Goal: Information Seeking & Learning: Learn about a topic

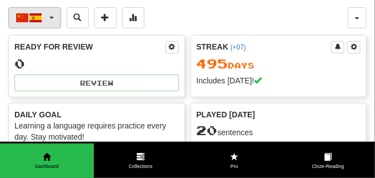
click at [52, 16] on button "中文 / Español" at bounding box center [34, 17] width 53 height 21
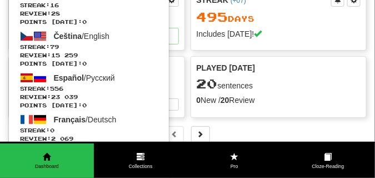
scroll to position [56, 0]
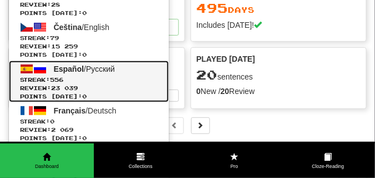
click at [47, 81] on span "Streak: 556" at bounding box center [89, 80] width 138 height 8
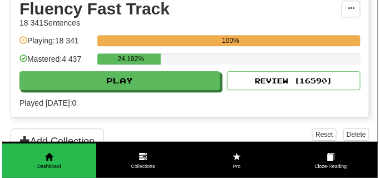
scroll to position [556, 0]
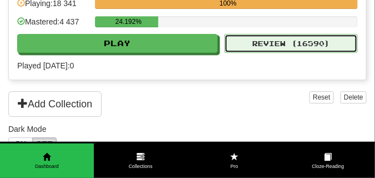
click at [273, 45] on button "Review ( 16590 )" at bounding box center [291, 43] width 133 height 19
select select "**"
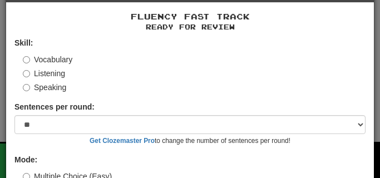
scroll to position [103, 0]
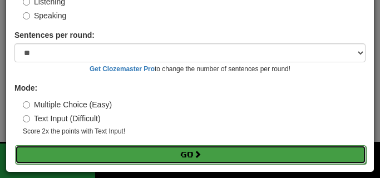
click at [108, 149] on button "Go" at bounding box center [190, 154] width 351 height 19
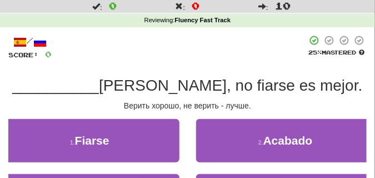
scroll to position [56, 0]
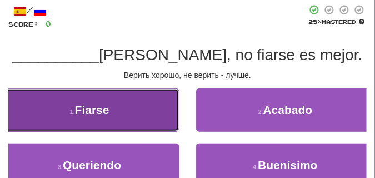
click at [107, 127] on button "1 . Fiarse" at bounding box center [90, 109] width 180 height 43
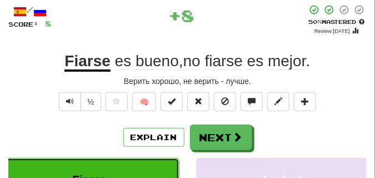
scroll to position [28, 0]
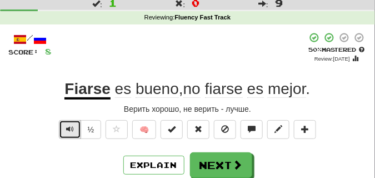
click at [71, 128] on span "Text-to-speech controls" at bounding box center [70, 129] width 8 height 8
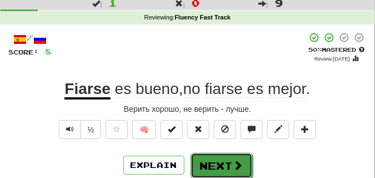
click at [211, 156] on button "Next" at bounding box center [222, 166] width 62 height 26
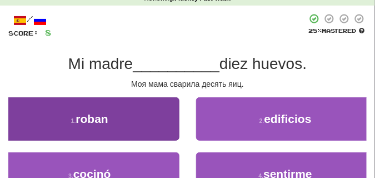
scroll to position [83, 0]
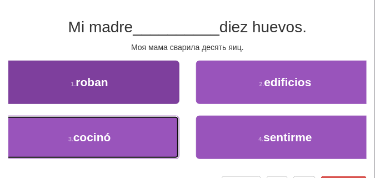
click at [151, 132] on button "3 . cocinó" at bounding box center [90, 137] width 180 height 43
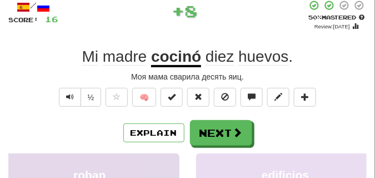
scroll to position [28, 0]
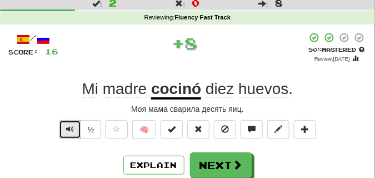
click at [73, 127] on button "Text-to-speech controls" at bounding box center [70, 129] width 22 height 19
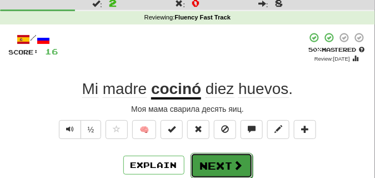
click at [223, 156] on button "Next" at bounding box center [222, 166] width 62 height 26
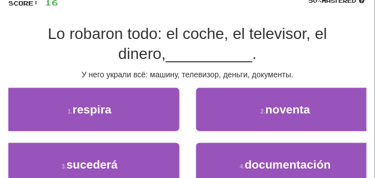
scroll to position [83, 0]
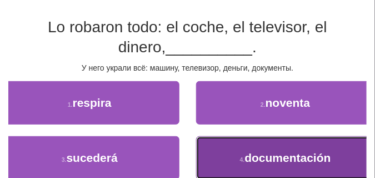
click at [244, 149] on button "4 . documentación" at bounding box center [286, 157] width 180 height 43
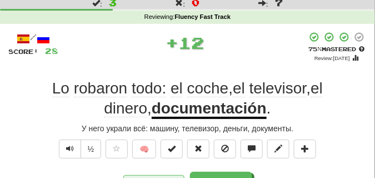
scroll to position [28, 0]
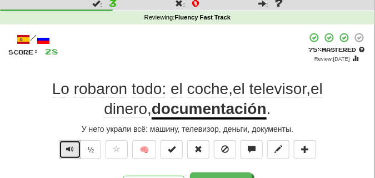
click at [66, 150] on span "Text-to-speech controls" at bounding box center [70, 149] width 8 height 8
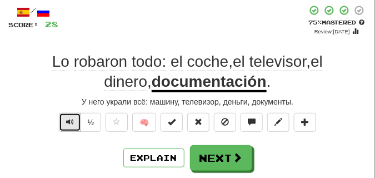
scroll to position [56, 0]
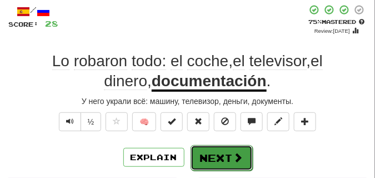
click at [204, 156] on button "Next" at bounding box center [222, 158] width 62 height 26
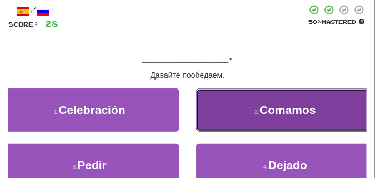
click at [245, 96] on button "2 . Comamos" at bounding box center [286, 109] width 180 height 43
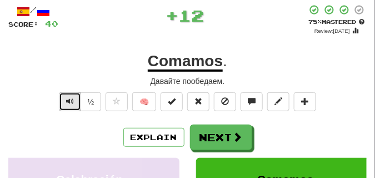
click at [66, 99] on span "Text-to-speech controls" at bounding box center [70, 101] width 8 height 8
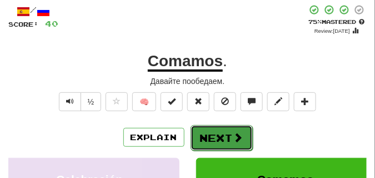
click at [210, 133] on button "Next" at bounding box center [222, 138] width 62 height 26
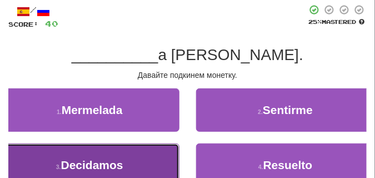
click at [121, 160] on span "Decidamos" at bounding box center [92, 164] width 62 height 13
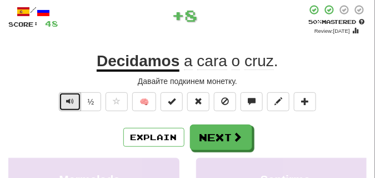
click at [71, 98] on span "Text-to-speech controls" at bounding box center [70, 101] width 8 height 8
click at [72, 97] on span "Text-to-speech controls" at bounding box center [70, 101] width 8 height 8
click at [71, 98] on span "Text-to-speech controls" at bounding box center [70, 101] width 8 height 8
click at [70, 98] on span "Text-to-speech controls" at bounding box center [70, 101] width 8 height 8
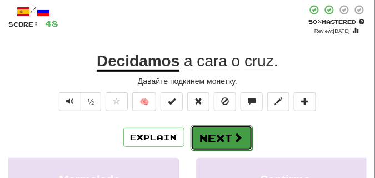
click at [214, 131] on button "Next" at bounding box center [222, 138] width 62 height 26
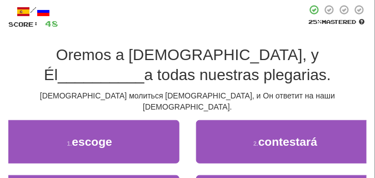
scroll to position [83, 0]
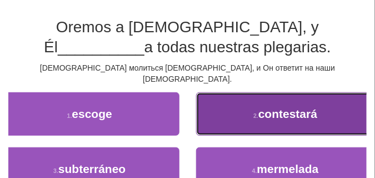
click at [233, 92] on button "2 . contestará" at bounding box center [286, 113] width 180 height 43
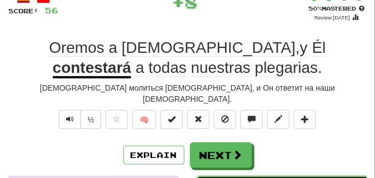
scroll to position [56, 0]
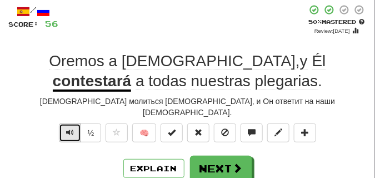
click at [68, 128] on span "Text-to-speech controls" at bounding box center [70, 132] width 8 height 8
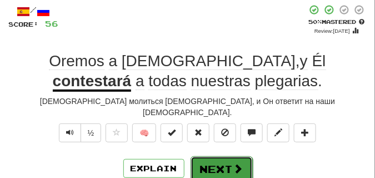
click at [228, 156] on button "Next" at bounding box center [222, 169] width 62 height 26
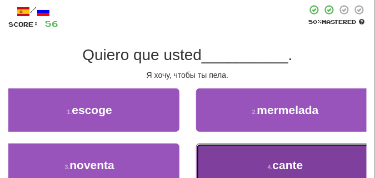
click at [255, 147] on button "4 . cante" at bounding box center [286, 164] width 180 height 43
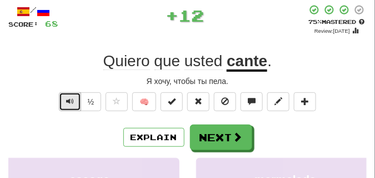
click at [70, 99] on span "Text-to-speech controls" at bounding box center [70, 101] width 8 height 8
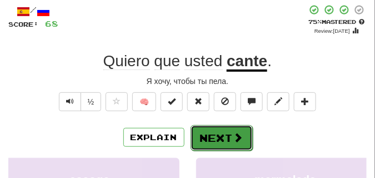
click at [225, 131] on button "Next" at bounding box center [222, 138] width 62 height 26
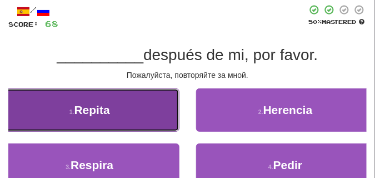
click at [125, 113] on button "1 . Repita" at bounding box center [90, 109] width 180 height 43
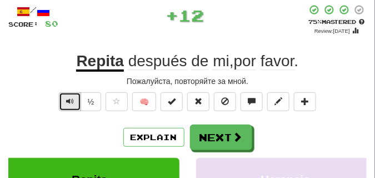
click at [70, 103] on span "Text-to-speech controls" at bounding box center [70, 101] width 8 height 8
click at [70, 104] on span "Text-to-speech controls" at bounding box center [70, 101] width 8 height 8
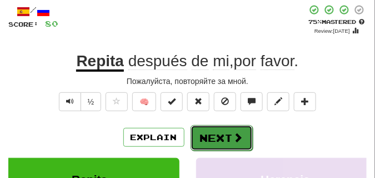
click at [238, 128] on button "Next" at bounding box center [222, 138] width 62 height 26
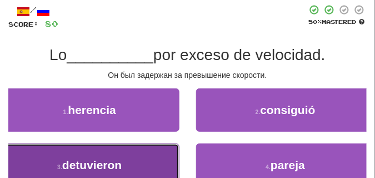
click at [133, 153] on button "3 . detuvieron" at bounding box center [90, 164] width 180 height 43
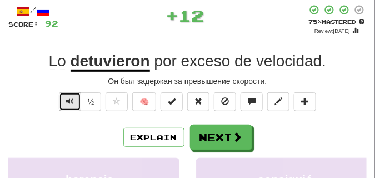
click at [68, 98] on span "Text-to-speech controls" at bounding box center [70, 101] width 8 height 8
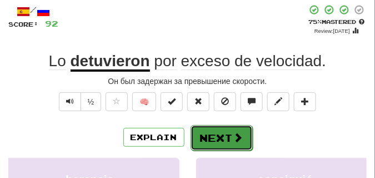
click at [223, 128] on button "Next" at bounding box center [222, 138] width 62 height 26
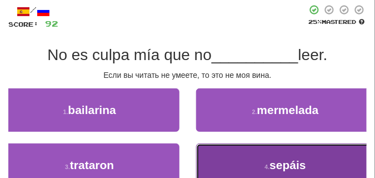
click at [253, 157] on button "4 . sepáis" at bounding box center [286, 164] width 180 height 43
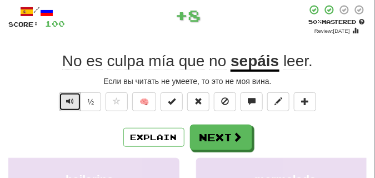
click at [67, 105] on span "Text-to-speech controls" at bounding box center [70, 101] width 8 height 8
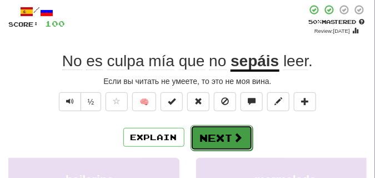
click at [209, 136] on button "Next" at bounding box center [222, 138] width 62 height 26
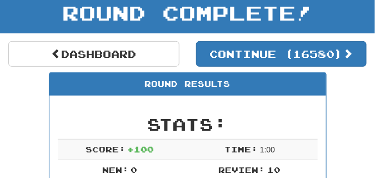
scroll to position [49, 0]
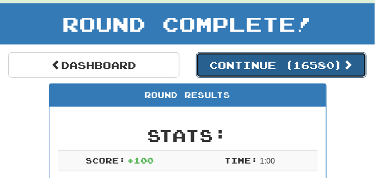
click at [242, 65] on button "Continue ( 16580 )" at bounding box center [281, 65] width 171 height 26
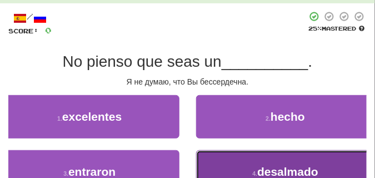
click at [215, 159] on button "4 . desalmado" at bounding box center [286, 171] width 180 height 43
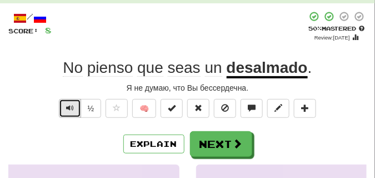
click at [69, 107] on span "Text-to-speech controls" at bounding box center [70, 108] width 8 height 8
click at [69, 92] on div "Я не думаю, что Вы бессердечна." at bounding box center [187, 87] width 358 height 11
click at [67, 108] on span "Text-to-speech controls" at bounding box center [70, 108] width 8 height 8
click at [67, 86] on div "Я не думаю, что Вы бессердечна." at bounding box center [187, 87] width 358 height 11
click at [66, 107] on span "Text-to-speech controls" at bounding box center [70, 108] width 8 height 8
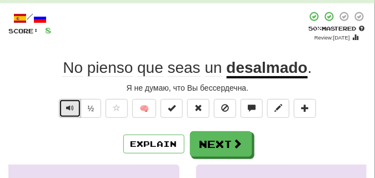
click at [66, 107] on span "Text-to-speech controls" at bounding box center [70, 108] width 8 height 8
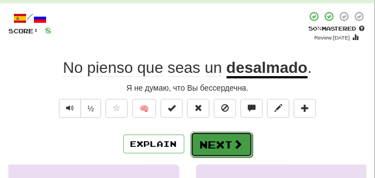
click at [227, 138] on button "Next" at bounding box center [222, 145] width 62 height 26
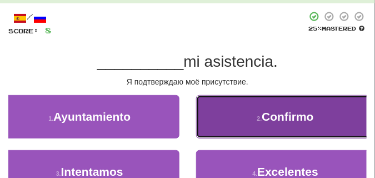
click at [290, 129] on button "2 . Confirmo" at bounding box center [286, 116] width 180 height 43
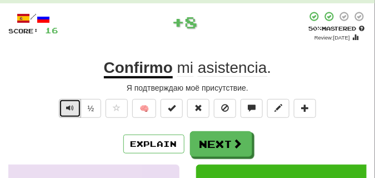
click at [71, 110] on span "Text-to-speech controls" at bounding box center [70, 108] width 8 height 8
click at [70, 109] on span "Text-to-speech controls" at bounding box center [70, 108] width 8 height 8
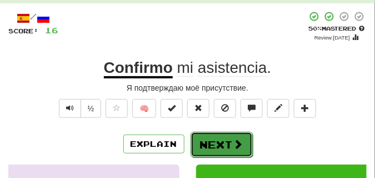
click at [208, 134] on button "Next" at bounding box center [222, 145] width 62 height 26
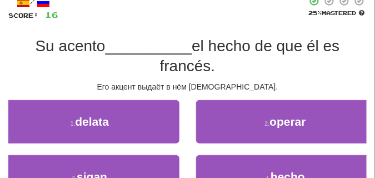
scroll to position [77, 0]
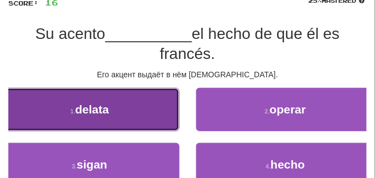
click at [126, 120] on button "1 . delata" at bounding box center [90, 109] width 180 height 43
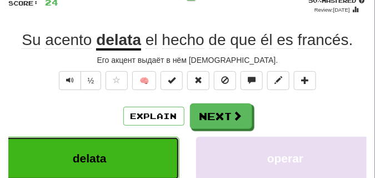
scroll to position [49, 0]
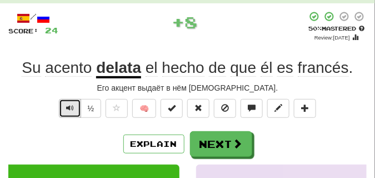
click at [69, 107] on span "Text-to-speech controls" at bounding box center [70, 108] width 8 height 8
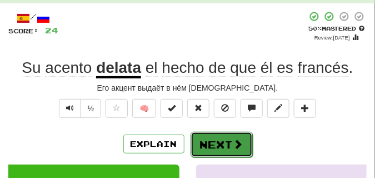
click at [221, 134] on button "Next" at bounding box center [222, 145] width 62 height 26
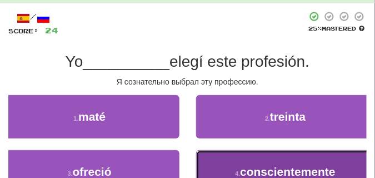
click at [230, 162] on button "4 . conscientemente" at bounding box center [286, 171] width 180 height 43
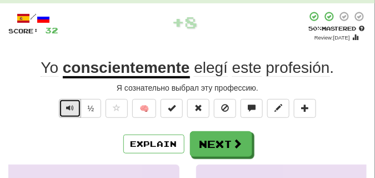
click at [72, 111] on span "Text-to-speech controls" at bounding box center [70, 108] width 8 height 8
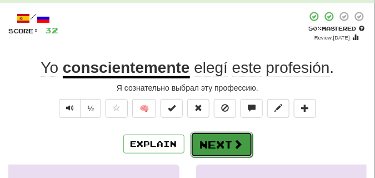
click at [218, 133] on button "Next" at bounding box center [222, 145] width 62 height 26
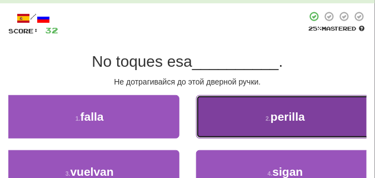
click at [221, 109] on button "2 . perilla" at bounding box center [286, 116] width 180 height 43
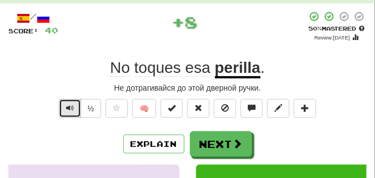
click at [76, 109] on button "Text-to-speech controls" at bounding box center [70, 108] width 22 height 19
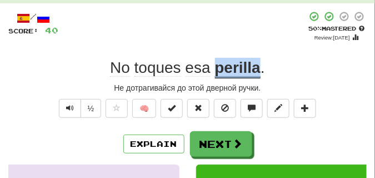
drag, startPoint x: 213, startPoint y: 69, endPoint x: 258, endPoint y: 69, distance: 45.6
click at [258, 69] on div "No toques esa perilla ." at bounding box center [187, 68] width 358 height 20
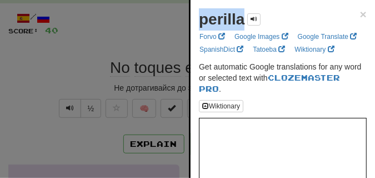
drag, startPoint x: 195, startPoint y: 19, endPoint x: 246, endPoint y: 24, distance: 51.9
copy strong "perilla"
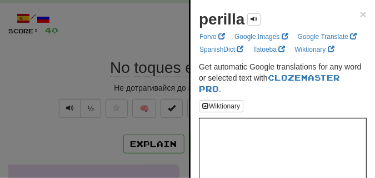
click at [79, 88] on div at bounding box center [187, 89] width 375 height 178
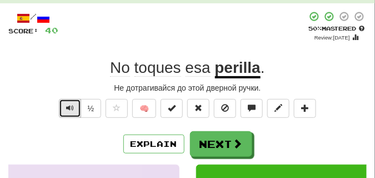
click at [69, 112] on span "Text-to-speech controls" at bounding box center [70, 108] width 8 height 8
click at [69, 111] on span "Text-to-speech controls" at bounding box center [70, 108] width 8 height 8
click at [104, 71] on div "No toques esa perilla ." at bounding box center [187, 68] width 358 height 20
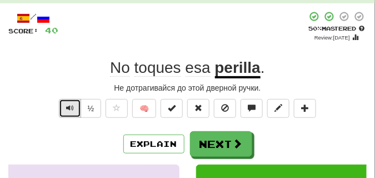
click at [62, 113] on button "Text-to-speech controls" at bounding box center [70, 108] width 22 height 19
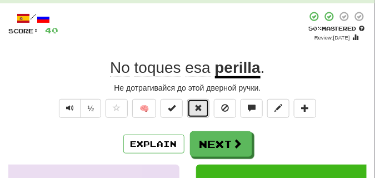
click at [193, 113] on button at bounding box center [198, 108] width 22 height 19
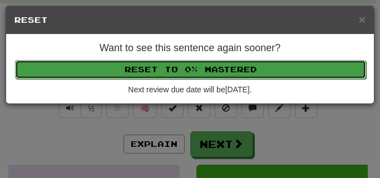
click at [183, 76] on button "Reset to 0% Mastered" at bounding box center [190, 69] width 351 height 19
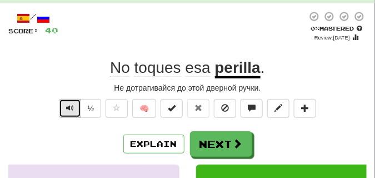
click at [71, 102] on button "Text-to-speech controls" at bounding box center [70, 108] width 22 height 19
click at [71, 104] on span "Text-to-speech controls" at bounding box center [70, 108] width 8 height 8
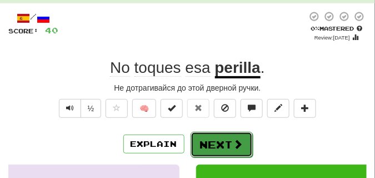
click at [227, 137] on button "Next" at bounding box center [222, 145] width 62 height 26
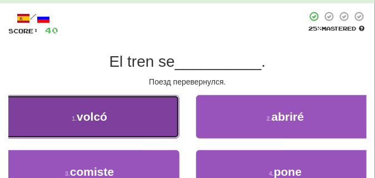
click at [134, 99] on button "1 . volcó" at bounding box center [90, 116] width 180 height 43
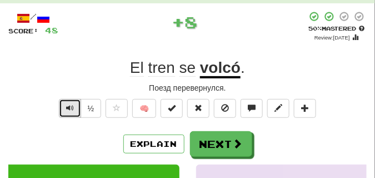
click at [73, 106] on span "Text-to-speech controls" at bounding box center [70, 108] width 8 height 8
click at [69, 106] on span "Text-to-speech controls" at bounding box center [70, 108] width 8 height 8
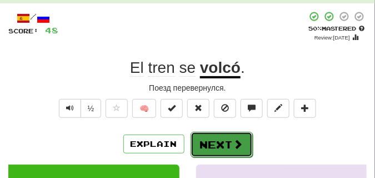
click at [209, 140] on button "Next" at bounding box center [222, 145] width 62 height 26
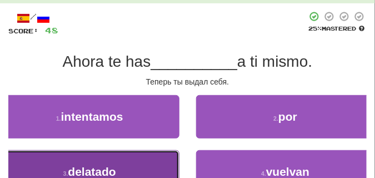
click at [114, 161] on button "3 . delatado" at bounding box center [90, 171] width 180 height 43
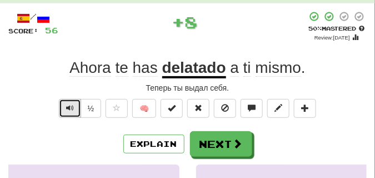
click at [68, 111] on span "Text-to-speech controls" at bounding box center [70, 108] width 8 height 8
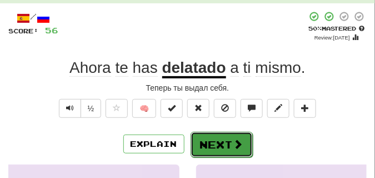
click at [222, 137] on button "Next" at bounding box center [222, 145] width 62 height 26
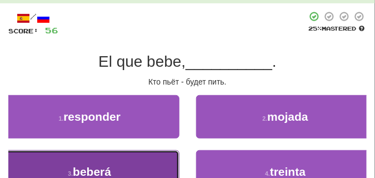
click at [89, 153] on button "3 . beberá" at bounding box center [90, 171] width 180 height 43
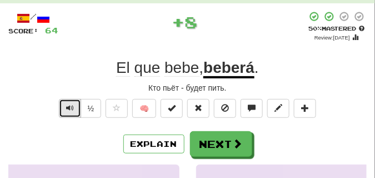
click at [68, 105] on span "Text-to-speech controls" at bounding box center [70, 108] width 8 height 8
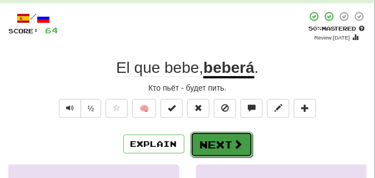
click at [217, 135] on button "Next" at bounding box center [222, 145] width 62 height 26
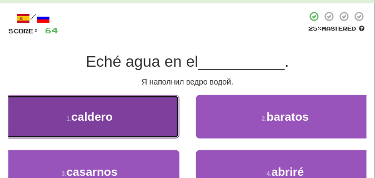
click at [130, 113] on button "1 . caldero" at bounding box center [90, 116] width 180 height 43
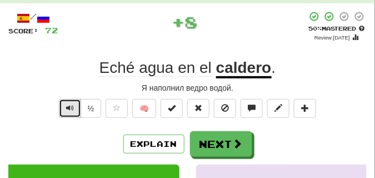
click at [73, 104] on span "Text-to-speech controls" at bounding box center [70, 108] width 8 height 8
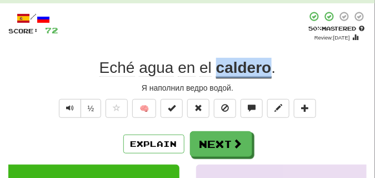
drag, startPoint x: 215, startPoint y: 67, endPoint x: 267, endPoint y: 73, distance: 52.6
click at [267, 73] on div "Eché agua en el caldero ." at bounding box center [187, 68] width 358 height 20
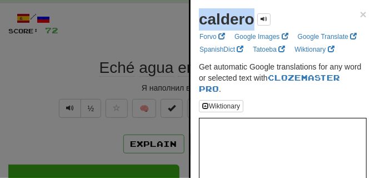
drag, startPoint x: 201, startPoint y: 19, endPoint x: 257, endPoint y: 26, distance: 56.0
click at [257, 26] on div "caldero" at bounding box center [235, 19] width 72 height 22
copy strong "caldero"
click at [199, 31] on link "Forvo" at bounding box center [212, 37] width 32 height 12
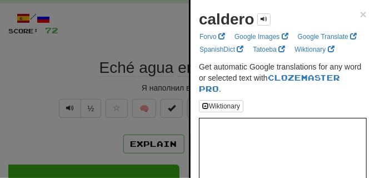
click at [130, 43] on div at bounding box center [187, 89] width 375 height 178
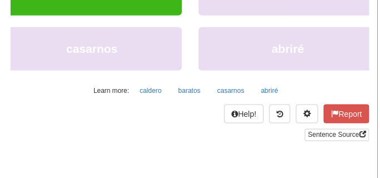
scroll to position [243, 0]
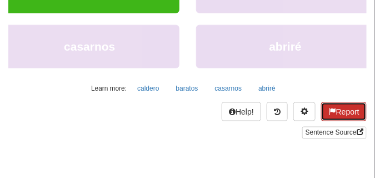
click at [328, 114] on span at bounding box center [332, 111] width 8 height 8
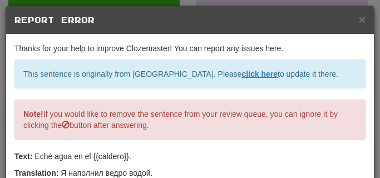
scroll to position [111, 0]
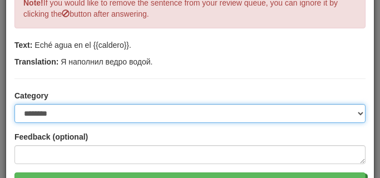
click at [354, 112] on select "**********" at bounding box center [189, 113] width 351 height 19
select select "**********"
click at [14, 104] on select "**********" at bounding box center [189, 113] width 351 height 19
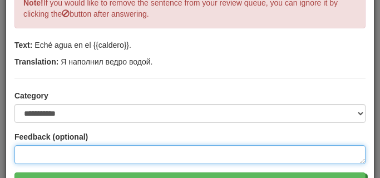
paste textarea "**********"
type textarea "**********"
type textarea "*"
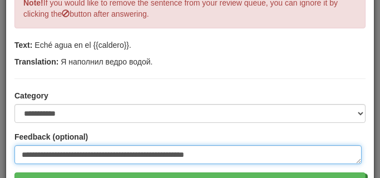
scroll to position [167, 0]
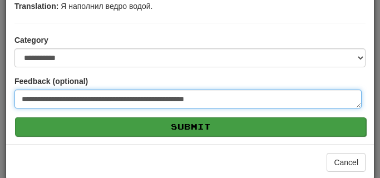
type textarea "**********"
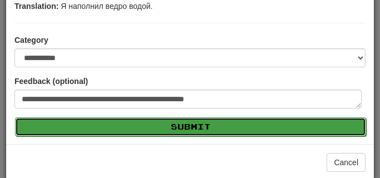
click at [237, 125] on button "Submit" at bounding box center [190, 126] width 351 height 19
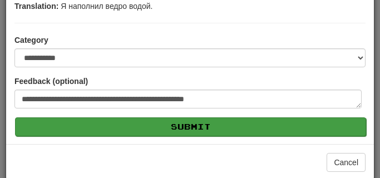
type textarea "*"
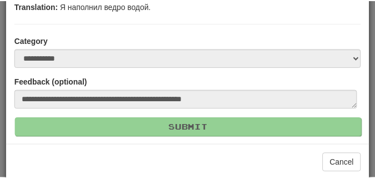
scroll to position [46, 0]
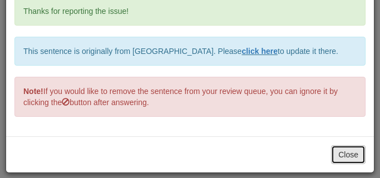
click at [341, 151] on button "Close" at bounding box center [348, 154] width 34 height 19
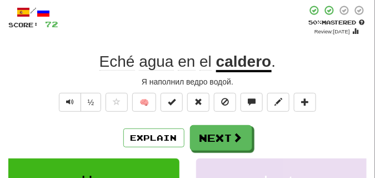
scroll to position [56, 0]
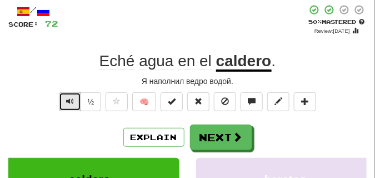
click at [67, 97] on span "Text-to-speech controls" at bounding box center [70, 101] width 8 height 8
click at [68, 97] on span "Text-to-speech controls" at bounding box center [70, 101] width 8 height 8
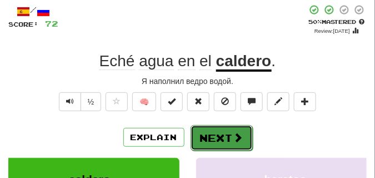
click at [211, 132] on button "Next" at bounding box center [222, 138] width 62 height 26
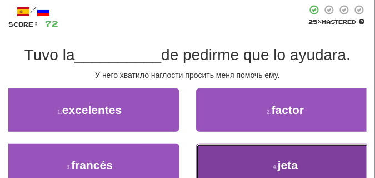
click at [252, 163] on button "4 . jeta" at bounding box center [286, 164] width 180 height 43
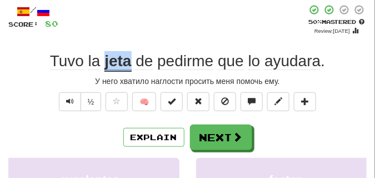
drag, startPoint x: 104, startPoint y: 59, endPoint x: 129, endPoint y: 61, distance: 25.6
click at [129, 61] on div "Tuvo la jeta de pedirme que lo ayudara ." at bounding box center [187, 61] width 358 height 20
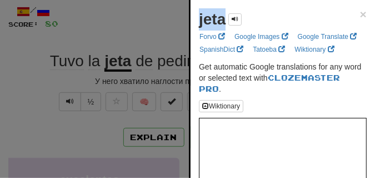
drag, startPoint x: 196, startPoint y: 22, endPoint x: 227, endPoint y: 27, distance: 32.1
copy strong "jeta"
drag, startPoint x: 142, startPoint y: 11, endPoint x: 141, endPoint y: 16, distance: 5.7
click at [142, 13] on div at bounding box center [187, 89] width 375 height 178
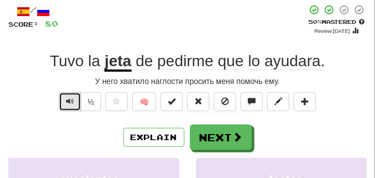
click at [63, 96] on button "Text-to-speech controls" at bounding box center [70, 101] width 22 height 19
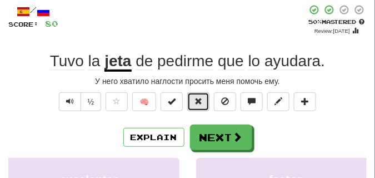
click at [199, 100] on span at bounding box center [199, 101] width 8 height 8
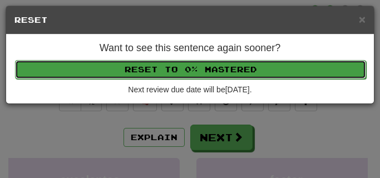
click at [193, 61] on button "Reset to 0% Mastered" at bounding box center [190, 69] width 351 height 19
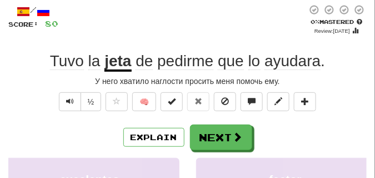
click at [76, 81] on div "У него хватило наглости просить меня помочь ему." at bounding box center [187, 81] width 358 height 11
click at [70, 107] on button "Text-to-speech controls" at bounding box center [70, 101] width 22 height 19
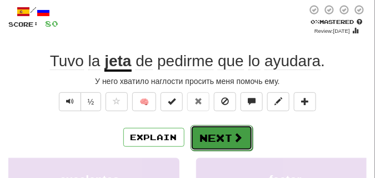
click at [228, 129] on button "Next" at bounding box center [222, 138] width 62 height 26
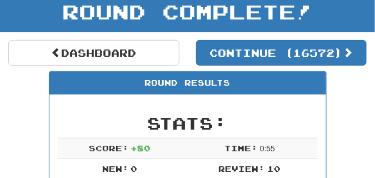
scroll to position [21, 0]
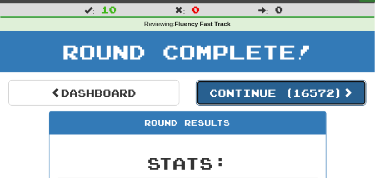
click at [232, 94] on button "Continue ( 16572 )" at bounding box center [281, 93] width 171 height 26
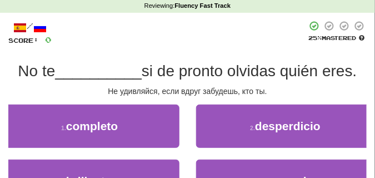
scroll to position [49, 0]
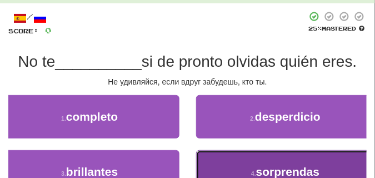
click at [281, 164] on button "4 . sorprendas" at bounding box center [286, 171] width 180 height 43
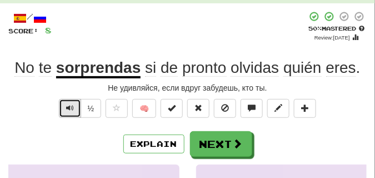
click at [73, 104] on span "Text-to-speech controls" at bounding box center [70, 108] width 8 height 8
click at [72, 104] on span "Text-to-speech controls" at bounding box center [70, 108] width 8 height 8
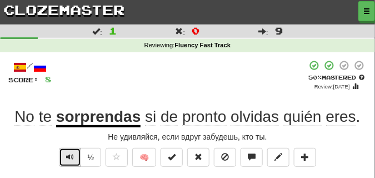
scroll to position [56, 0]
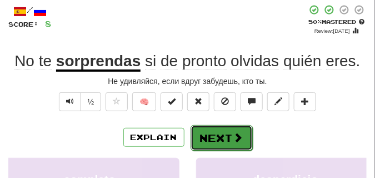
click at [213, 129] on button "Next" at bounding box center [222, 138] width 62 height 26
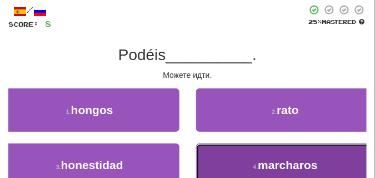
click at [245, 154] on button "4 . marcharos" at bounding box center [286, 164] width 180 height 43
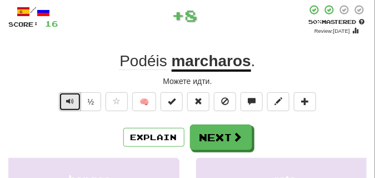
click at [76, 103] on button "Text-to-speech controls" at bounding box center [70, 101] width 22 height 19
drag, startPoint x: 76, startPoint y: 103, endPoint x: 172, endPoint y: 126, distance: 99.5
click at [75, 103] on button "Text-to-speech controls" at bounding box center [70, 101] width 22 height 19
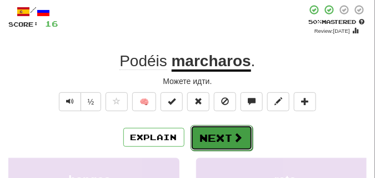
click at [217, 134] on button "Next" at bounding box center [222, 138] width 62 height 26
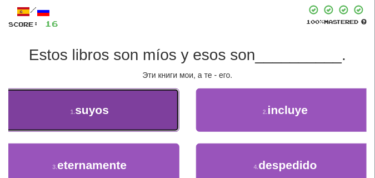
click at [155, 114] on button "1 . suyos" at bounding box center [90, 109] width 180 height 43
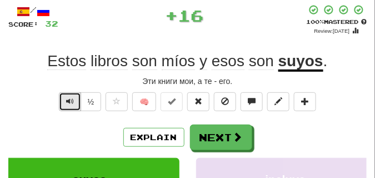
click at [67, 97] on span "Text-to-speech controls" at bounding box center [70, 101] width 8 height 8
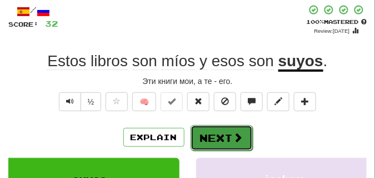
click at [203, 130] on button "Next" at bounding box center [222, 138] width 62 height 26
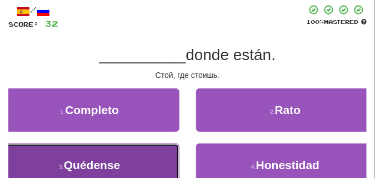
click at [169, 152] on button "3 . Quédense" at bounding box center [90, 164] width 180 height 43
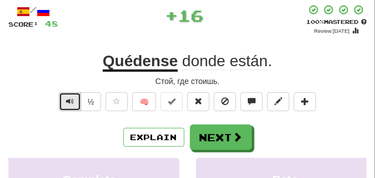
click at [68, 102] on span "Text-to-speech controls" at bounding box center [70, 101] width 8 height 8
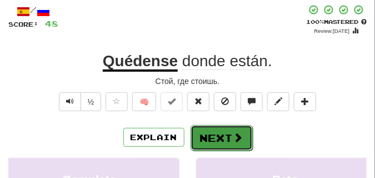
click at [205, 134] on button "Next" at bounding box center [222, 138] width 62 height 26
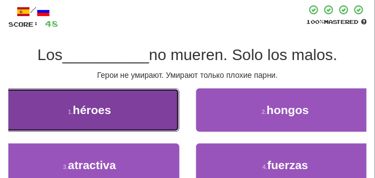
click at [156, 107] on button "1 . héroes" at bounding box center [90, 109] width 180 height 43
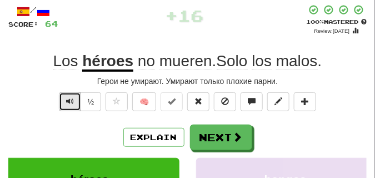
click at [68, 101] on span "Text-to-speech controls" at bounding box center [70, 101] width 8 height 8
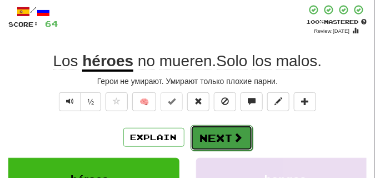
click at [215, 127] on button "Next" at bounding box center [222, 138] width 62 height 26
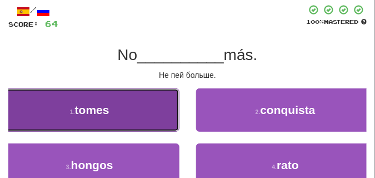
click at [153, 112] on button "1 . tomes" at bounding box center [90, 109] width 180 height 43
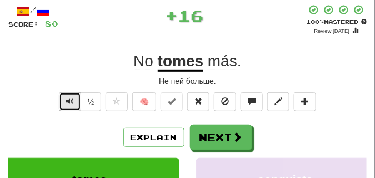
click at [69, 97] on span "Text-to-speech controls" at bounding box center [70, 101] width 8 height 8
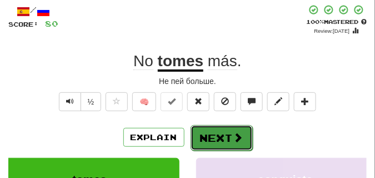
click at [243, 131] on button "Next" at bounding box center [222, 138] width 62 height 26
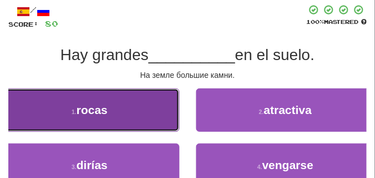
click at [173, 107] on button "1 . rocas" at bounding box center [90, 109] width 180 height 43
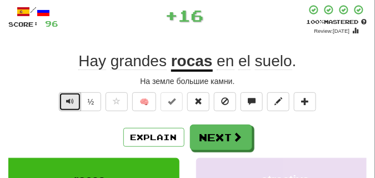
click at [59, 101] on button "Text-to-speech controls" at bounding box center [70, 101] width 22 height 19
click at [66, 97] on span "Text-to-speech controls" at bounding box center [70, 101] width 8 height 8
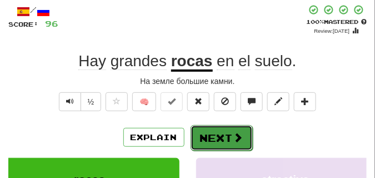
click at [224, 129] on button "Next" at bounding box center [222, 138] width 62 height 26
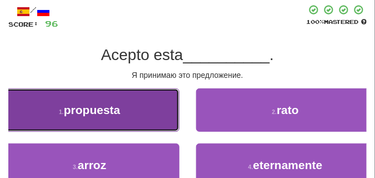
click at [165, 112] on button "1 . propuesta" at bounding box center [90, 109] width 180 height 43
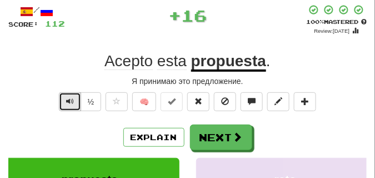
click at [68, 95] on button "Text-to-speech controls" at bounding box center [70, 101] width 22 height 19
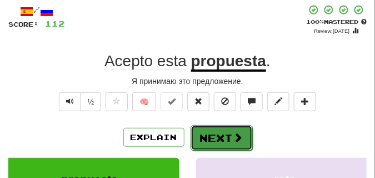
click at [215, 128] on button "Next" at bounding box center [222, 138] width 62 height 26
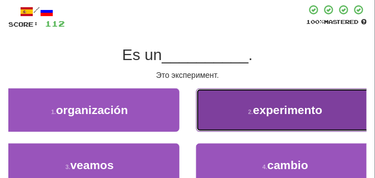
click at [260, 125] on button "2 . experimento" at bounding box center [286, 109] width 180 height 43
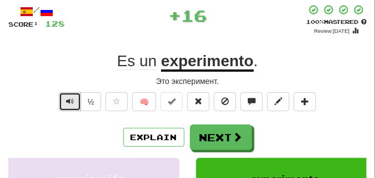
click at [71, 98] on span "Text-to-speech controls" at bounding box center [70, 101] width 8 height 8
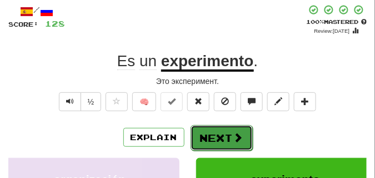
click at [222, 131] on button "Next" at bounding box center [222, 138] width 62 height 26
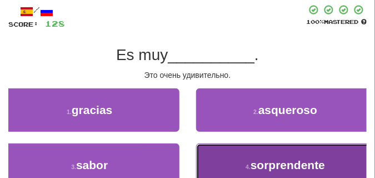
click at [225, 147] on button "4 . sorprendente" at bounding box center [286, 164] width 180 height 43
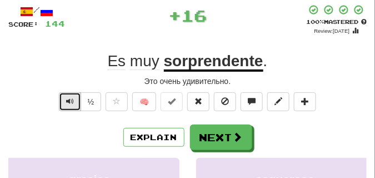
click at [70, 94] on button "Text-to-speech controls" at bounding box center [70, 101] width 22 height 19
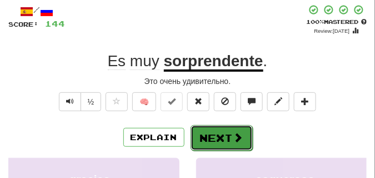
click at [218, 131] on button "Next" at bounding box center [222, 138] width 62 height 26
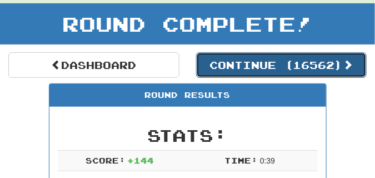
click at [243, 71] on button "Continue ( 16562 )" at bounding box center [281, 65] width 171 height 26
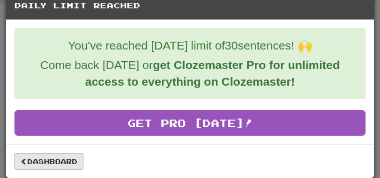
scroll to position [20, 0]
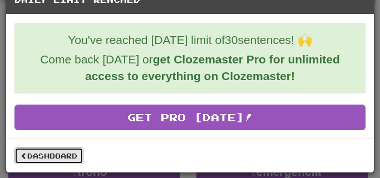
click at [29, 156] on link "Dashboard" at bounding box center [48, 155] width 69 height 17
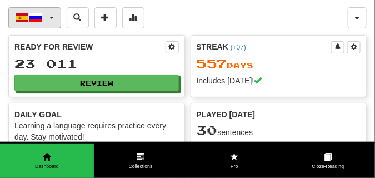
click at [51, 17] on span "button" at bounding box center [51, 18] width 4 height 2
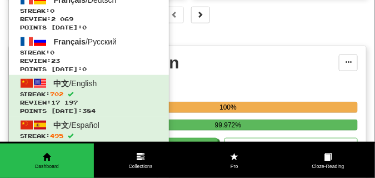
scroll to position [167, 0]
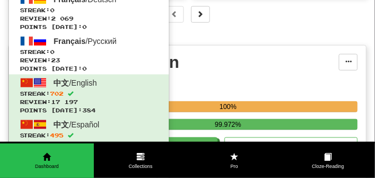
click at [245, 33] on p "In Progress" at bounding box center [187, 33] width 358 height 11
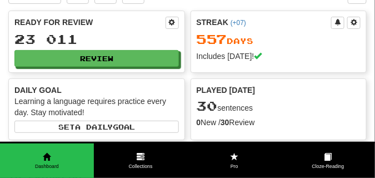
scroll to position [0, 0]
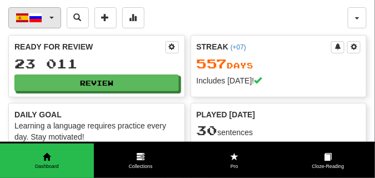
click at [54, 18] on button "Español / Русский" at bounding box center [34, 17] width 53 height 21
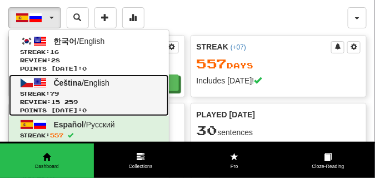
click at [72, 92] on span "Streak: 79" at bounding box center [89, 93] width 138 height 8
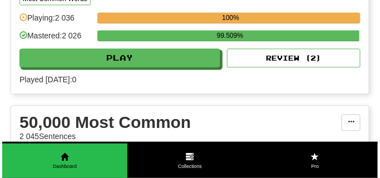
scroll to position [1139, 0]
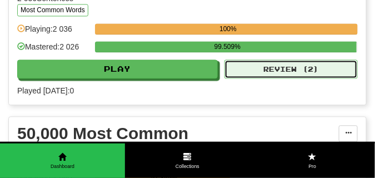
click at [248, 66] on button "Review ( 2 )" at bounding box center [291, 68] width 133 height 19
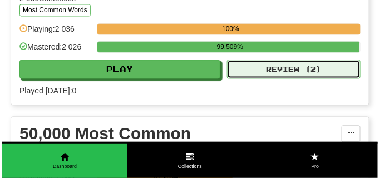
select select "**"
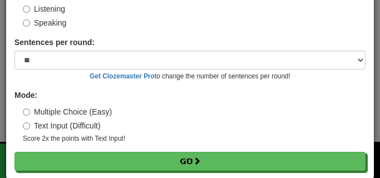
scroll to position [103, 0]
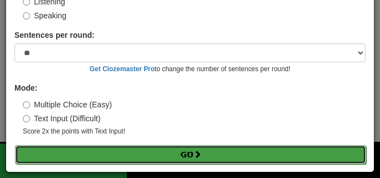
click at [163, 148] on button "Go" at bounding box center [190, 154] width 351 height 19
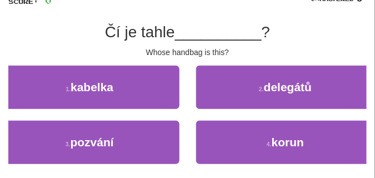
scroll to position [83, 0]
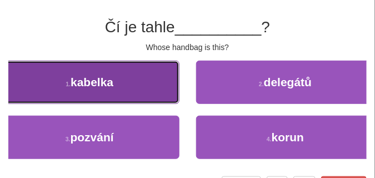
click at [112, 90] on button "1 . kabelka" at bounding box center [90, 82] width 180 height 43
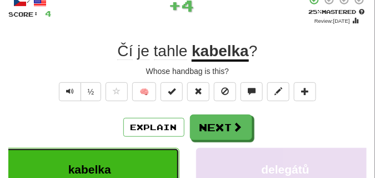
scroll to position [28, 0]
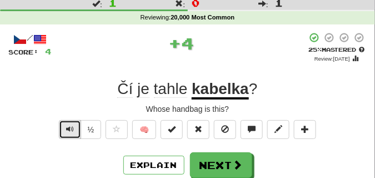
click at [71, 131] on span "Text-to-speech controls" at bounding box center [70, 129] width 8 height 8
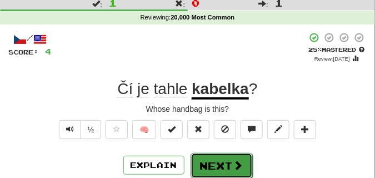
click at [202, 158] on button "Next" at bounding box center [222, 166] width 62 height 26
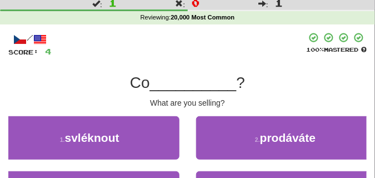
scroll to position [56, 0]
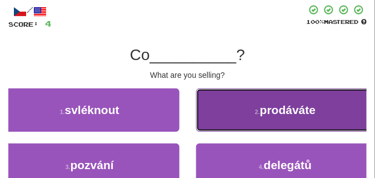
click at [218, 114] on button "2 . prodáváte" at bounding box center [286, 109] width 180 height 43
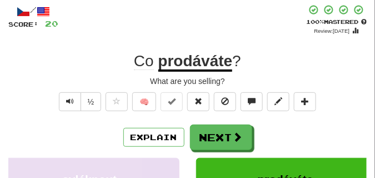
click at [73, 79] on div "What are you selling?" at bounding box center [187, 81] width 358 height 11
click at [71, 107] on button "Text-to-speech controls" at bounding box center [70, 101] width 22 height 19
click at [66, 77] on div "What are you selling?" at bounding box center [187, 81] width 358 height 11
click at [66, 94] on button "Text-to-speech controls" at bounding box center [70, 101] width 22 height 19
click at [69, 80] on div "What are you selling?" at bounding box center [187, 81] width 358 height 11
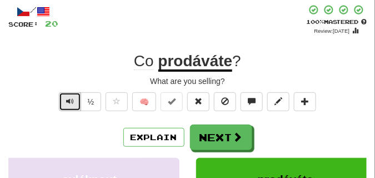
click at [70, 97] on span "Text-to-speech controls" at bounding box center [70, 101] width 8 height 8
click at [69, 84] on div "What are you selling?" at bounding box center [187, 81] width 358 height 11
click at [72, 99] on span "Text-to-speech controls" at bounding box center [70, 101] width 8 height 8
click at [68, 87] on div "/ Score: 20 + 16 100 % Mastered Review: 2026-02-17 Co prodáváte ? What are you …" at bounding box center [187, 165] width 358 height 322
click at [73, 98] on span "Text-to-speech controls" at bounding box center [70, 101] width 8 height 8
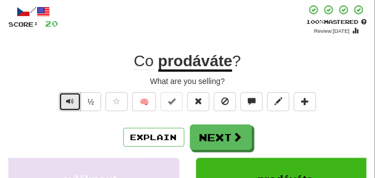
click at [71, 98] on span "Text-to-speech controls" at bounding box center [70, 101] width 8 height 8
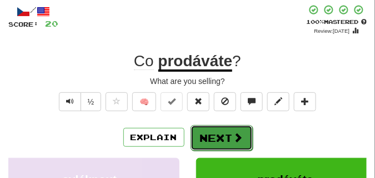
click at [218, 132] on button "Next" at bounding box center [222, 138] width 62 height 26
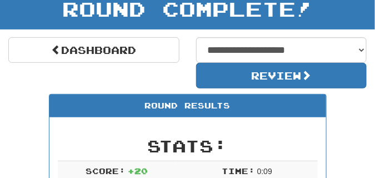
scroll to position [49, 0]
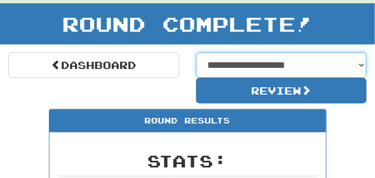
click at [362, 66] on select "**********" at bounding box center [281, 65] width 171 height 26
select select "**********"
click at [196, 52] on select "**********" at bounding box center [281, 65] width 171 height 26
select select "**********"
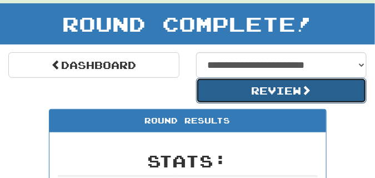
click at [219, 88] on button "Review" at bounding box center [281, 91] width 171 height 26
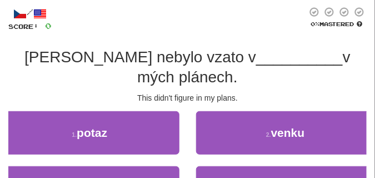
scroll to position [56, 0]
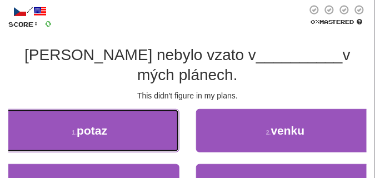
click at [109, 109] on button "1 . potaz" at bounding box center [90, 130] width 180 height 43
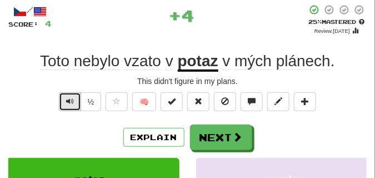
click at [73, 101] on span "Text-to-speech controls" at bounding box center [70, 101] width 8 height 8
click at [69, 97] on span "Text-to-speech controls" at bounding box center [70, 101] width 8 height 8
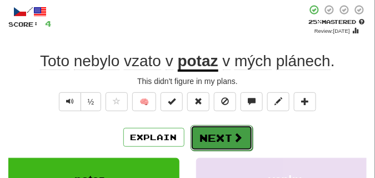
click at [228, 132] on button "Next" at bounding box center [222, 138] width 62 height 26
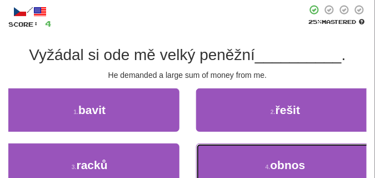
drag, startPoint x: 275, startPoint y: 163, endPoint x: 249, endPoint y: 115, distance: 54.5
click at [275, 160] on span "obnos" at bounding box center [288, 164] width 35 height 13
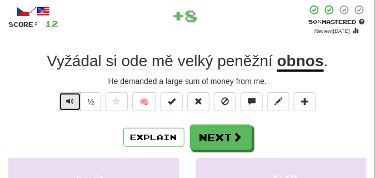
click at [72, 99] on span "Text-to-speech controls" at bounding box center [70, 101] width 8 height 8
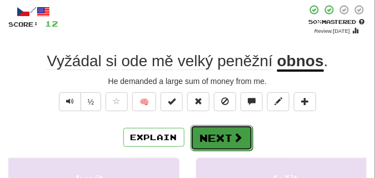
click at [215, 133] on button "Next" at bounding box center [222, 138] width 62 height 26
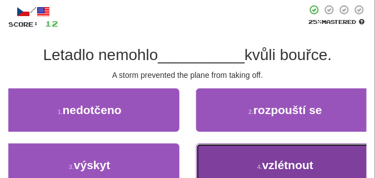
click at [239, 157] on button "4 . vzlétnout" at bounding box center [286, 164] width 180 height 43
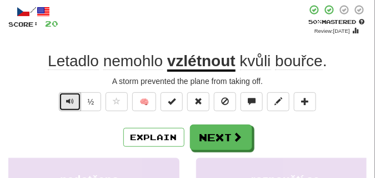
click at [66, 99] on span "Text-to-speech controls" at bounding box center [70, 101] width 8 height 8
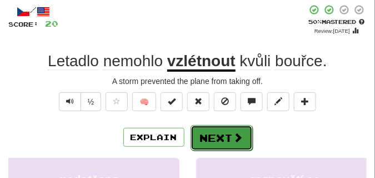
click at [207, 127] on button "Next" at bounding box center [222, 138] width 62 height 26
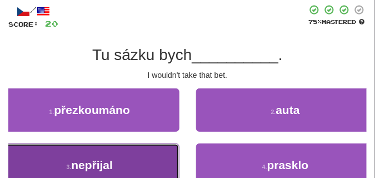
drag, startPoint x: 134, startPoint y: 160, endPoint x: 116, endPoint y: 124, distance: 40.3
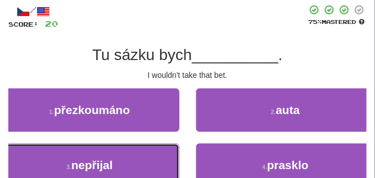
click at [134, 160] on button "3 . nepřijal" at bounding box center [90, 164] width 180 height 43
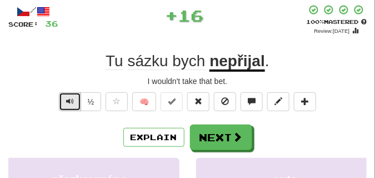
click at [68, 101] on span "Text-to-speech controls" at bounding box center [70, 101] width 8 height 8
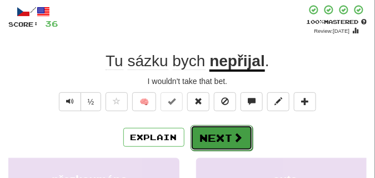
click at [210, 131] on button "Next" at bounding box center [222, 138] width 62 height 26
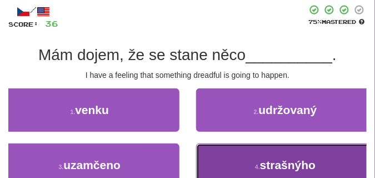
click at [250, 153] on button "4 . strašnýho" at bounding box center [286, 164] width 180 height 43
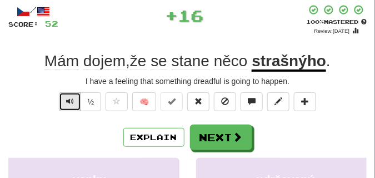
click at [67, 103] on span "Text-to-speech controls" at bounding box center [70, 101] width 8 height 8
click at [67, 102] on span "Text-to-speech controls" at bounding box center [70, 101] width 8 height 8
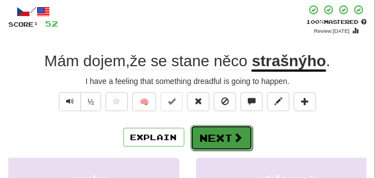
click at [215, 129] on button "Next" at bounding box center [222, 138] width 62 height 26
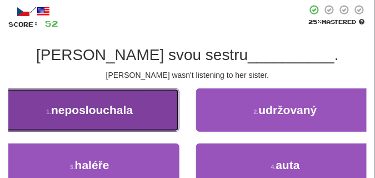
click at [101, 101] on button "1 . neposlouchala" at bounding box center [90, 109] width 180 height 43
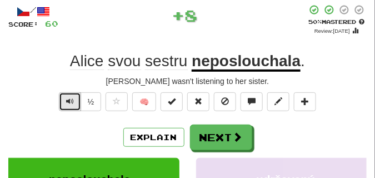
click at [72, 97] on span "Text-to-speech controls" at bounding box center [70, 101] width 8 height 8
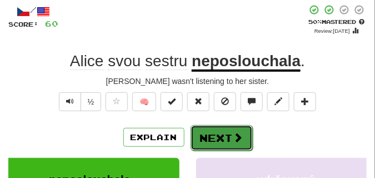
click at [220, 131] on button "Next" at bounding box center [222, 138] width 62 height 26
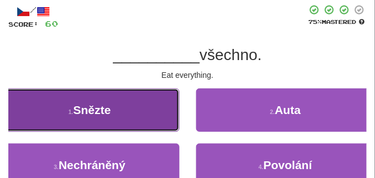
click at [137, 101] on button "1 . Snězte" at bounding box center [90, 109] width 180 height 43
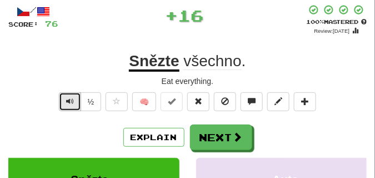
click at [71, 99] on span "Text-to-speech controls" at bounding box center [70, 101] width 8 height 8
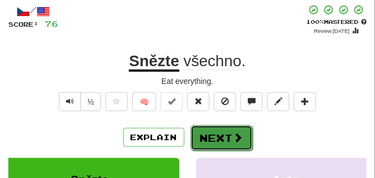
click at [206, 127] on button "Next" at bounding box center [222, 138] width 62 height 26
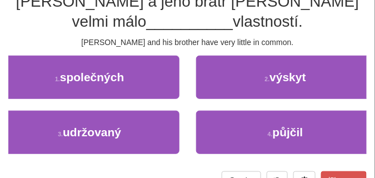
scroll to position [111, 0]
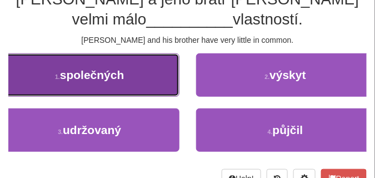
click at [152, 82] on button "1 . společných" at bounding box center [90, 74] width 180 height 43
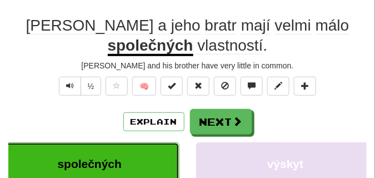
scroll to position [61, 0]
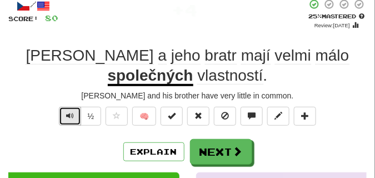
click at [67, 118] on span "Text-to-speech controls" at bounding box center [70, 116] width 8 height 8
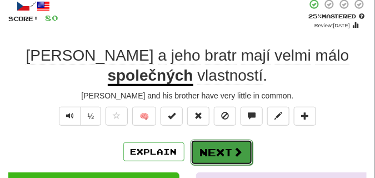
click at [218, 146] on button "Next" at bounding box center [222, 152] width 62 height 26
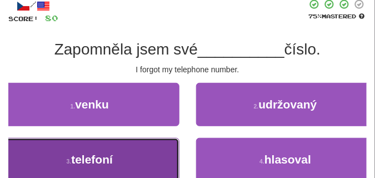
click at [151, 153] on button "3 . telefoní" at bounding box center [90, 159] width 180 height 43
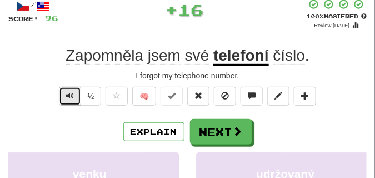
click at [68, 98] on span "Text-to-speech controls" at bounding box center [70, 96] width 8 height 8
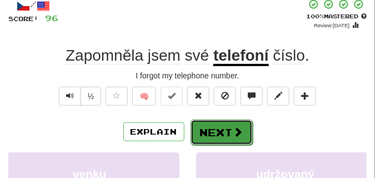
click at [219, 123] on button "Next" at bounding box center [222, 132] width 62 height 26
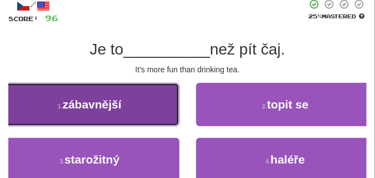
click at [105, 96] on button "1 . zábavnější" at bounding box center [90, 104] width 180 height 43
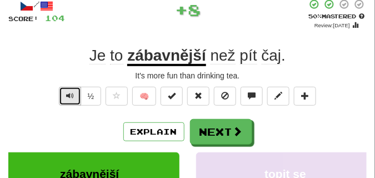
click at [69, 93] on span "Text-to-speech controls" at bounding box center [70, 96] width 8 height 8
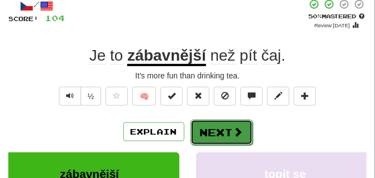
click at [211, 121] on button "Next" at bounding box center [222, 132] width 62 height 26
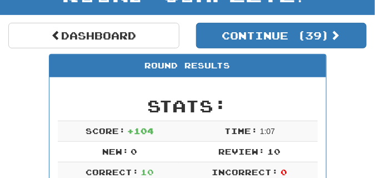
scroll to position [27, 0]
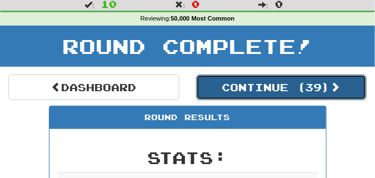
click at [262, 91] on button "Continue ( 39 )" at bounding box center [281, 87] width 171 height 26
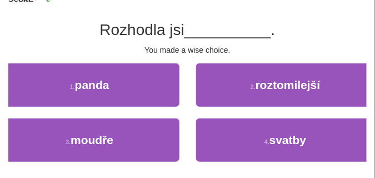
scroll to position [82, 0]
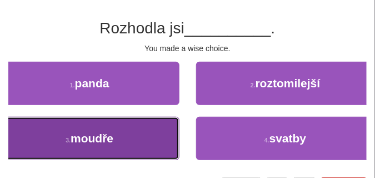
click at [162, 128] on button "3 . moudře" at bounding box center [90, 138] width 180 height 43
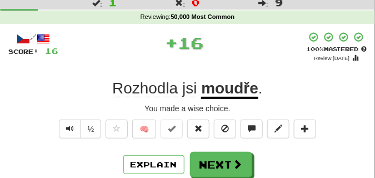
scroll to position [27, 0]
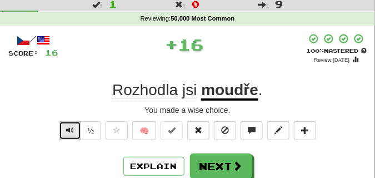
click at [73, 133] on span "Text-to-speech controls" at bounding box center [70, 130] width 8 height 8
click at [71, 128] on span "Text-to-speech controls" at bounding box center [70, 130] width 8 height 8
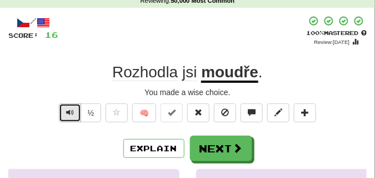
scroll to position [54, 0]
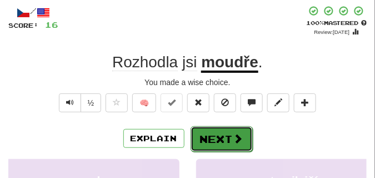
click at [203, 132] on button "Next" at bounding box center [222, 139] width 62 height 26
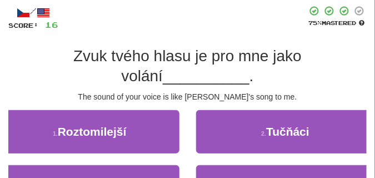
scroll to position [82, 0]
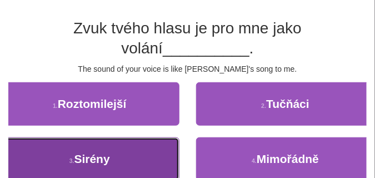
click at [126, 144] on button "3 . Sirény" at bounding box center [90, 158] width 180 height 43
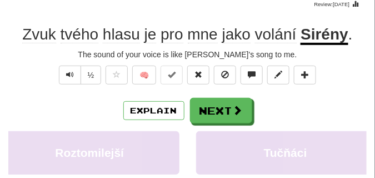
scroll to position [54, 0]
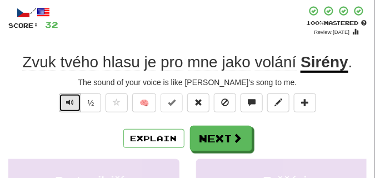
click at [74, 103] on button "Text-to-speech controls" at bounding box center [70, 102] width 22 height 19
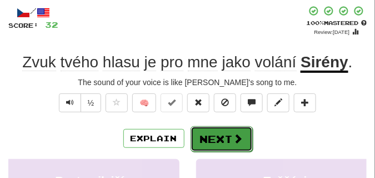
click at [220, 131] on button "Next" at bounding box center [222, 139] width 62 height 26
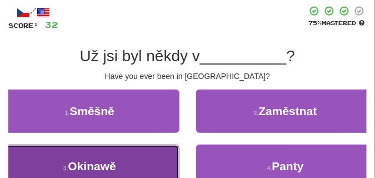
click at [134, 156] on button "3 . Okinawě" at bounding box center [90, 165] width 180 height 43
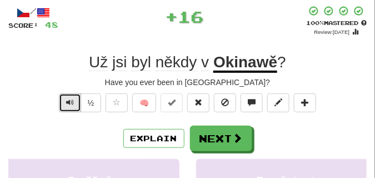
click at [66, 103] on span "Text-to-speech controls" at bounding box center [70, 102] width 8 height 8
click at [66, 102] on span "Text-to-speech controls" at bounding box center [70, 102] width 8 height 8
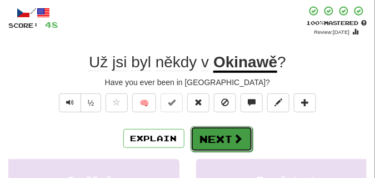
click at [243, 134] on button "Next" at bounding box center [222, 139] width 62 height 26
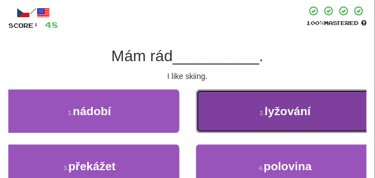
click at [245, 108] on button "2 . lyžování" at bounding box center [286, 110] width 180 height 43
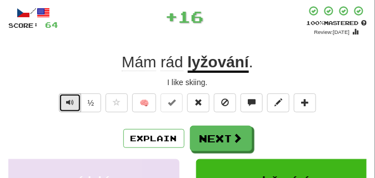
click at [70, 102] on span "Text-to-speech controls" at bounding box center [70, 102] width 8 height 8
click at [71, 102] on span "Text-to-speech controls" at bounding box center [70, 102] width 8 height 8
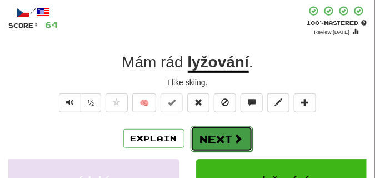
click at [228, 128] on button "Next" at bounding box center [222, 139] width 62 height 26
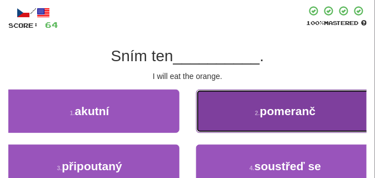
click at [330, 119] on button "2 . pomeranč" at bounding box center [286, 110] width 180 height 43
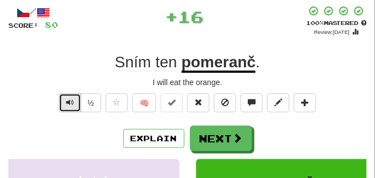
click at [68, 99] on span "Text-to-speech controls" at bounding box center [70, 102] width 8 height 8
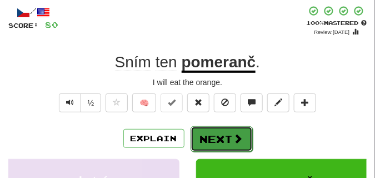
click at [222, 132] on button "Next" at bounding box center [222, 139] width 62 height 26
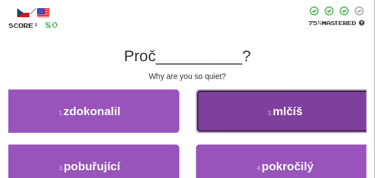
click at [227, 106] on button "2 . mlčíš" at bounding box center [286, 110] width 180 height 43
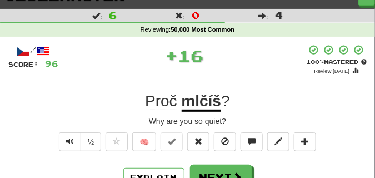
scroll to position [28, 0]
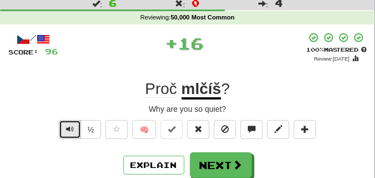
click at [59, 125] on button "Text-to-speech controls" at bounding box center [70, 129] width 22 height 19
click at [66, 125] on span "Text-to-speech controls" at bounding box center [70, 129] width 8 height 8
click at [69, 123] on button "Text-to-speech controls" at bounding box center [70, 129] width 22 height 19
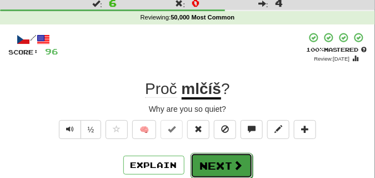
click at [205, 156] on button "Next" at bounding box center [222, 166] width 62 height 26
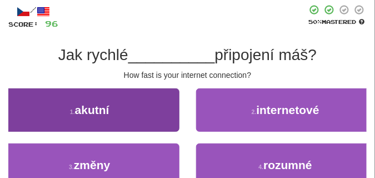
scroll to position [56, 0]
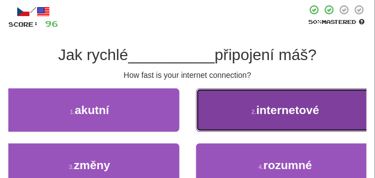
click at [218, 120] on button "2 . internetové" at bounding box center [286, 109] width 180 height 43
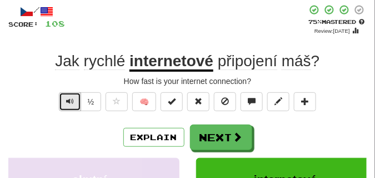
click at [73, 102] on button "Text-to-speech controls" at bounding box center [70, 101] width 22 height 19
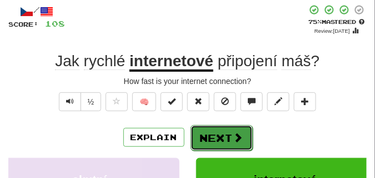
click at [241, 131] on button "Next" at bounding box center [222, 138] width 62 height 26
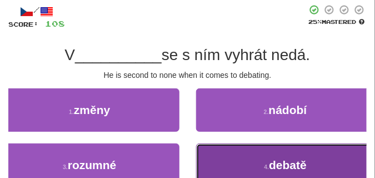
click at [258, 152] on button "4 . debatě" at bounding box center [286, 164] width 180 height 43
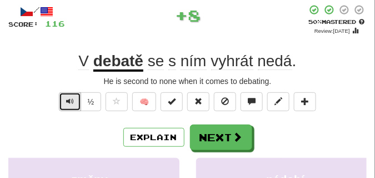
click at [67, 102] on span "Text-to-speech controls" at bounding box center [70, 101] width 8 height 8
click at [68, 102] on span "Text-to-speech controls" at bounding box center [70, 101] width 8 height 8
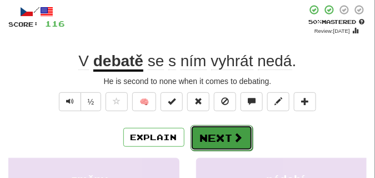
click at [222, 131] on button "Next" at bounding box center [222, 138] width 62 height 26
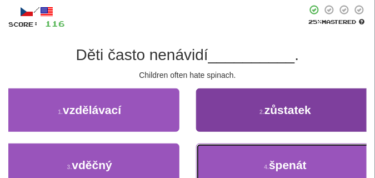
click at [228, 160] on button "4 . špenát" at bounding box center [286, 164] width 180 height 43
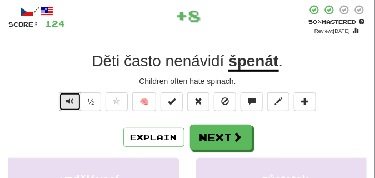
click at [71, 99] on span "Text-to-speech controls" at bounding box center [70, 101] width 8 height 8
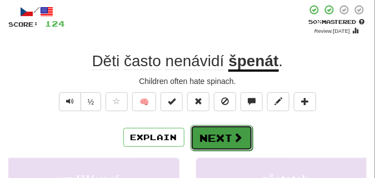
click at [220, 133] on button "Next" at bounding box center [222, 138] width 62 height 26
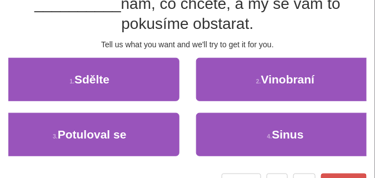
scroll to position [111, 0]
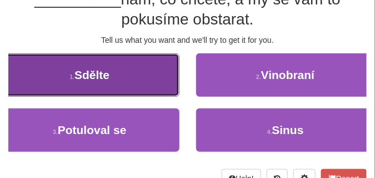
click at [131, 82] on button "1 . Sdělte" at bounding box center [90, 74] width 180 height 43
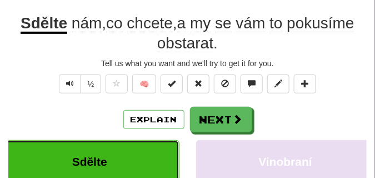
scroll to position [61, 0]
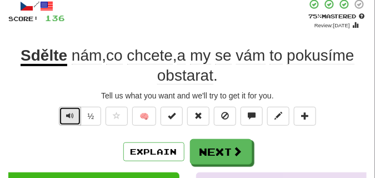
click at [67, 114] on span "Text-to-speech controls" at bounding box center [70, 116] width 8 height 8
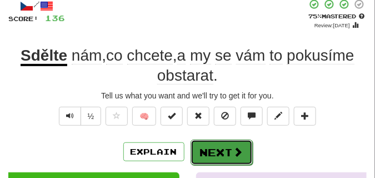
click at [212, 147] on button "Next" at bounding box center [222, 152] width 62 height 26
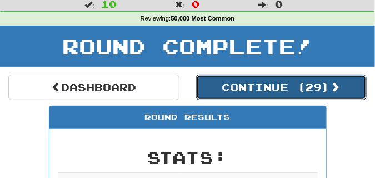
click at [248, 94] on button "Continue ( 29 )" at bounding box center [281, 87] width 171 height 26
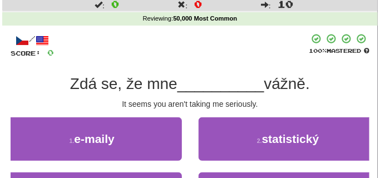
scroll to position [54, 0]
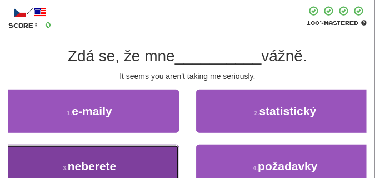
click at [125, 151] on button "3 . neberete" at bounding box center [90, 165] width 180 height 43
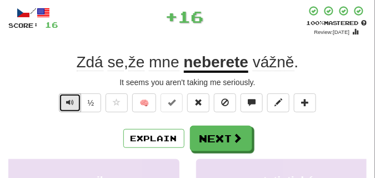
click at [68, 104] on span "Text-to-speech controls" at bounding box center [70, 102] width 8 height 8
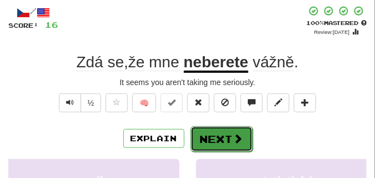
click at [220, 128] on button "Next" at bounding box center [222, 139] width 62 height 26
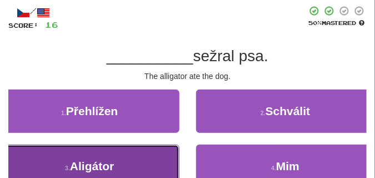
click at [63, 161] on button "3 . Aligátor" at bounding box center [90, 165] width 180 height 43
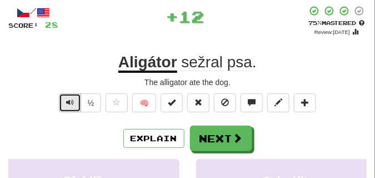
click at [67, 104] on span "Text-to-speech controls" at bounding box center [70, 102] width 8 height 8
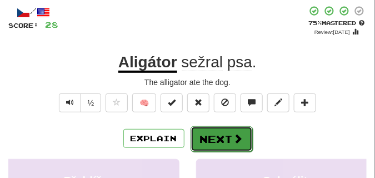
click at [207, 132] on button "Next" at bounding box center [222, 139] width 62 height 26
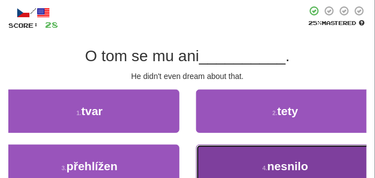
click at [245, 149] on button "4 . nesnilo" at bounding box center [286, 165] width 180 height 43
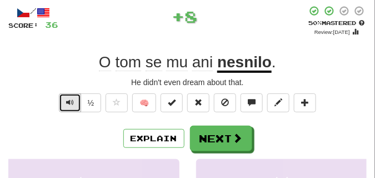
click at [67, 98] on span "Text-to-speech controls" at bounding box center [70, 102] width 8 height 8
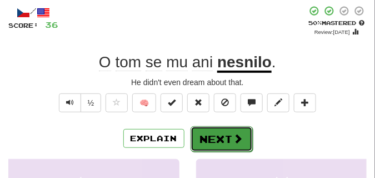
click at [235, 131] on button "Next" at bounding box center [222, 139] width 62 height 26
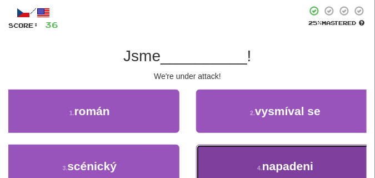
click at [248, 150] on button "4 . napadeni" at bounding box center [286, 165] width 180 height 43
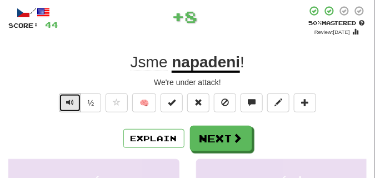
click at [68, 103] on span "Text-to-speech controls" at bounding box center [70, 102] width 8 height 8
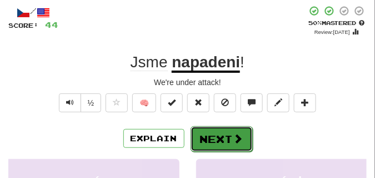
click at [217, 129] on button "Next" at bounding box center [222, 139] width 62 height 26
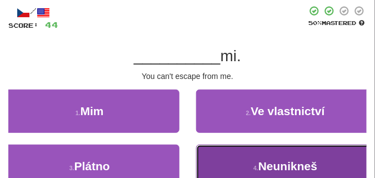
click at [212, 148] on button "4 . Neunikneš" at bounding box center [286, 165] width 180 height 43
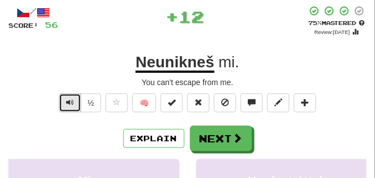
click at [68, 99] on span "Text-to-speech controls" at bounding box center [70, 102] width 8 height 8
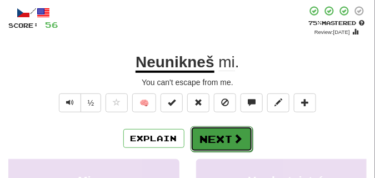
click at [220, 131] on button "Next" at bounding box center [222, 139] width 62 height 26
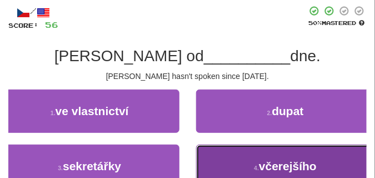
click at [247, 157] on button "4 . včerejšího" at bounding box center [286, 165] width 180 height 43
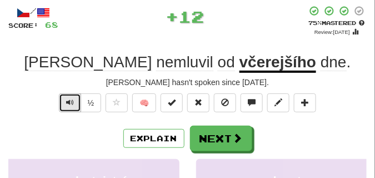
click at [66, 104] on span "Text-to-speech controls" at bounding box center [70, 102] width 8 height 8
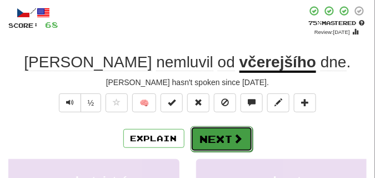
click at [212, 132] on button "Next" at bounding box center [222, 139] width 62 height 26
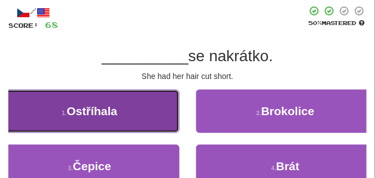
click at [112, 104] on span "Ostříhala" at bounding box center [92, 110] width 51 height 13
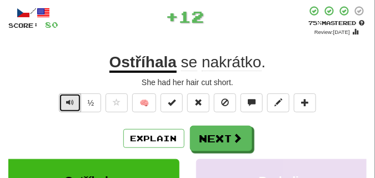
click at [69, 98] on span "Text-to-speech controls" at bounding box center [70, 102] width 8 height 8
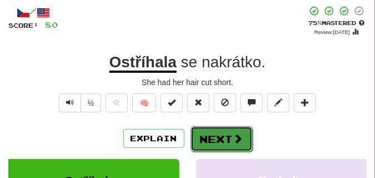
click at [219, 133] on button "Next" at bounding box center [222, 139] width 62 height 26
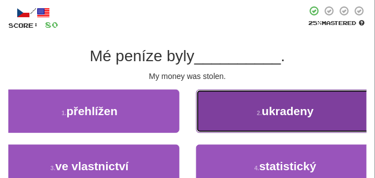
click at [251, 100] on button "2 . ukradeny" at bounding box center [286, 110] width 180 height 43
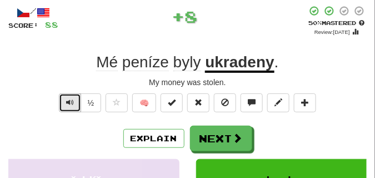
click at [66, 99] on span "Text-to-speech controls" at bounding box center [70, 102] width 8 height 8
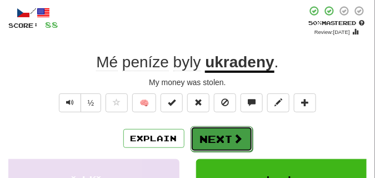
click at [228, 129] on button "Next" at bounding box center [222, 139] width 62 height 26
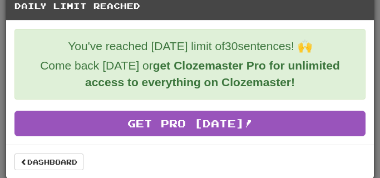
scroll to position [20, 0]
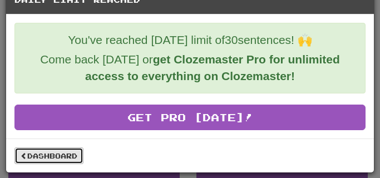
click at [60, 154] on link "Dashboard" at bounding box center [48, 155] width 69 height 17
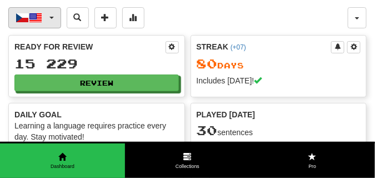
click at [49, 17] on span "button" at bounding box center [51, 18] width 4 height 2
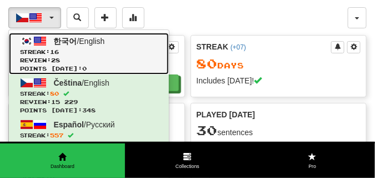
click at [48, 39] on link "한국어 / English Streak: 16 Review: 28 Points [DATE]: 0" at bounding box center [89, 54] width 160 height 42
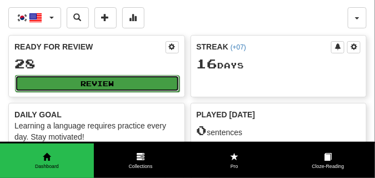
click at [63, 81] on button "Review" at bounding box center [97, 83] width 165 height 17
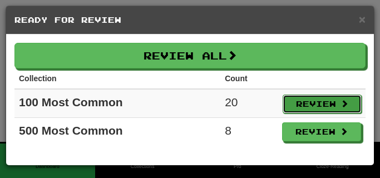
click at [312, 107] on button "Review" at bounding box center [321, 103] width 79 height 19
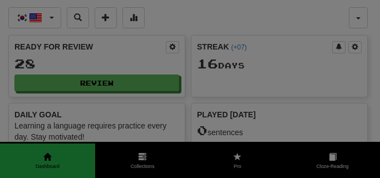
select select "**"
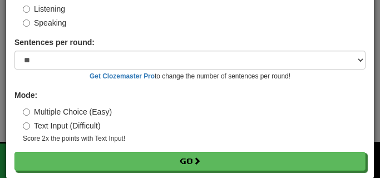
scroll to position [103, 0]
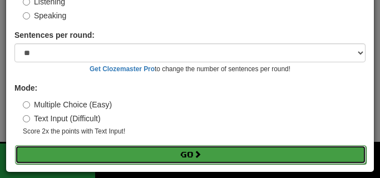
click at [120, 157] on button "Go" at bounding box center [190, 154] width 351 height 19
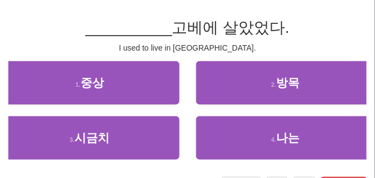
scroll to position [83, 0]
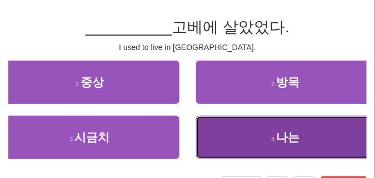
click at [245, 138] on button "4 . 나는" at bounding box center [286, 137] width 180 height 43
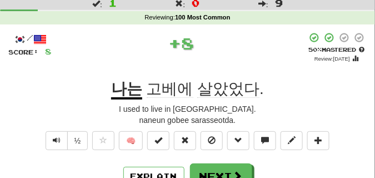
scroll to position [28, 0]
click at [66, 141] on button "Text-to-speech controls" at bounding box center [57, 140] width 22 height 19
click at [54, 138] on span "Text-to-speech controls" at bounding box center [57, 140] width 8 height 8
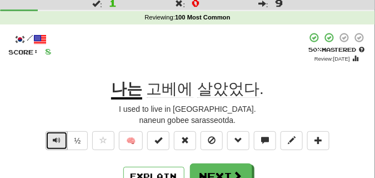
click at [54, 138] on span "Text-to-speech controls" at bounding box center [57, 140] width 8 height 8
click at [61, 137] on button "Text-to-speech controls" at bounding box center [57, 140] width 22 height 19
click at [53, 137] on span "Text-to-speech controls" at bounding box center [57, 140] width 8 height 8
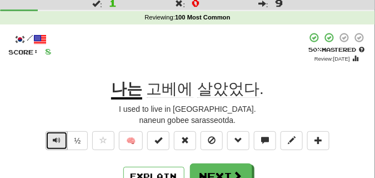
click at [53, 137] on span "Text-to-speech controls" at bounding box center [57, 140] width 8 height 8
click at [54, 136] on span "Text-to-speech controls" at bounding box center [57, 140] width 8 height 8
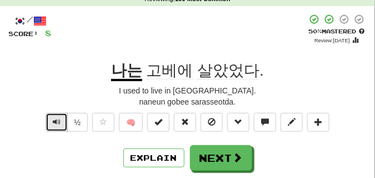
scroll to position [56, 0]
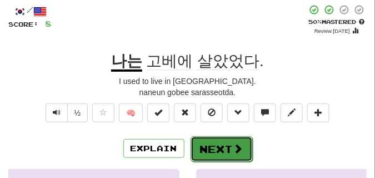
click at [204, 149] on button "Next" at bounding box center [222, 149] width 62 height 26
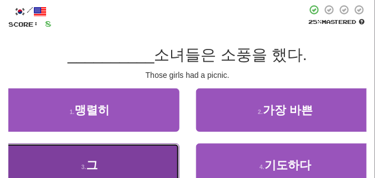
click at [88, 149] on button "3 . 그" at bounding box center [90, 164] width 180 height 43
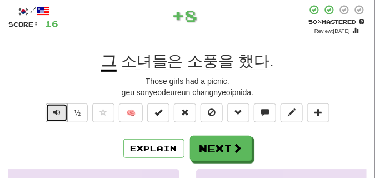
click at [57, 108] on span "Text-to-speech controls" at bounding box center [57, 112] width 8 height 8
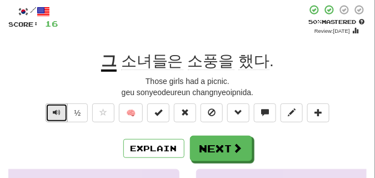
click at [51, 114] on button "Text-to-speech controls" at bounding box center [57, 112] width 22 height 19
click at [54, 113] on span "Text-to-speech controls" at bounding box center [57, 112] width 8 height 8
click at [54, 112] on span "Text-to-speech controls" at bounding box center [57, 112] width 8 height 8
click at [55, 112] on span "Text-to-speech controls" at bounding box center [57, 112] width 8 height 8
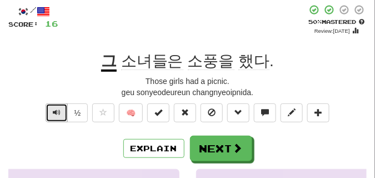
click at [55, 112] on span "Text-to-speech controls" at bounding box center [57, 112] width 8 height 8
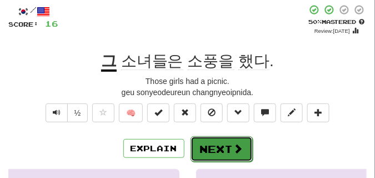
click at [223, 139] on button "Next" at bounding box center [222, 149] width 62 height 26
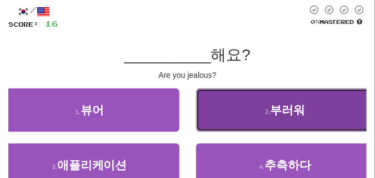
click at [278, 114] on span "부러워" at bounding box center [288, 109] width 35 height 13
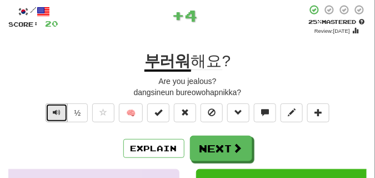
click at [53, 109] on span "Text-to-speech controls" at bounding box center [57, 112] width 8 height 8
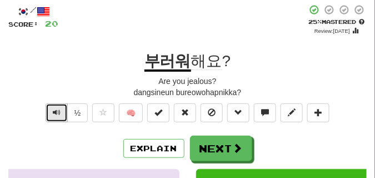
click at [53, 109] on span "Text-to-speech controls" at bounding box center [57, 112] width 8 height 8
click at [58, 116] on span "Text-to-speech controls" at bounding box center [57, 112] width 8 height 8
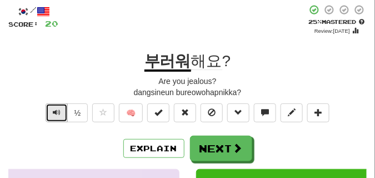
click at [58, 116] on span "Text-to-speech controls" at bounding box center [57, 112] width 8 height 8
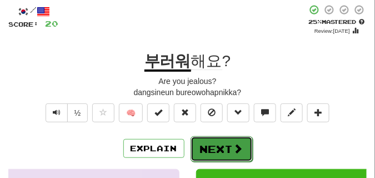
click at [203, 143] on button "Next" at bounding box center [222, 149] width 62 height 26
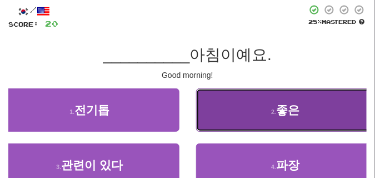
click at [255, 123] on button "2 . 좋은" at bounding box center [286, 109] width 180 height 43
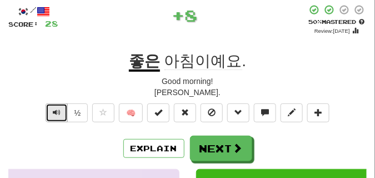
click at [51, 117] on button "Text-to-speech controls" at bounding box center [57, 112] width 22 height 19
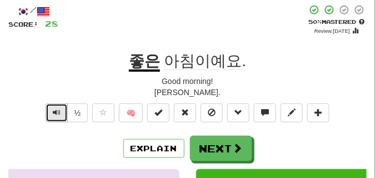
click at [57, 109] on span "Text-to-speech controls" at bounding box center [57, 112] width 8 height 8
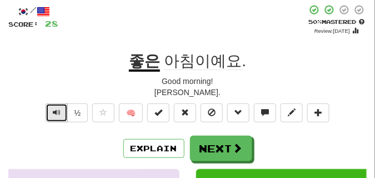
click at [57, 109] on span "Text-to-speech controls" at bounding box center [57, 112] width 8 height 8
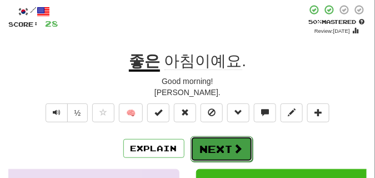
click at [208, 142] on button "Next" at bounding box center [222, 149] width 62 height 26
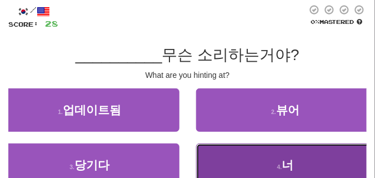
click at [230, 155] on button "4 . 너" at bounding box center [286, 164] width 180 height 43
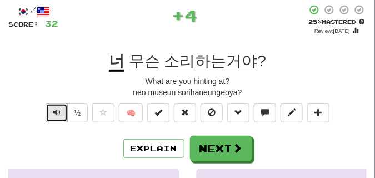
click at [49, 111] on button "Text-to-speech controls" at bounding box center [57, 112] width 22 height 19
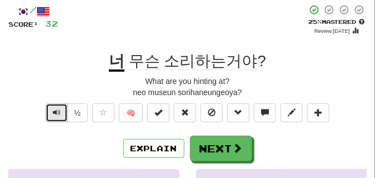
click at [62, 110] on button "Text-to-speech controls" at bounding box center [57, 112] width 22 height 19
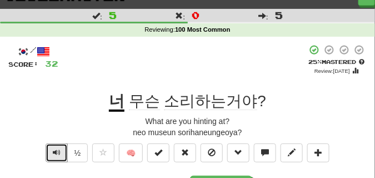
scroll to position [28, 0]
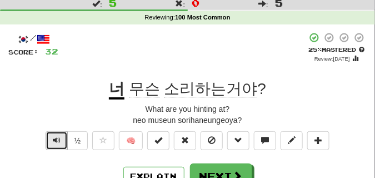
click at [54, 137] on span "Text-to-speech controls" at bounding box center [57, 140] width 8 height 8
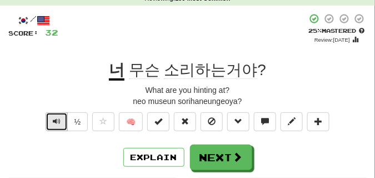
scroll to position [56, 0]
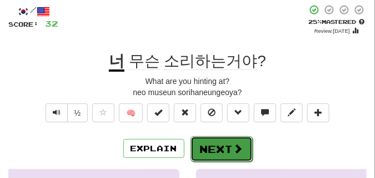
click at [212, 148] on button "Next" at bounding box center [222, 149] width 62 height 26
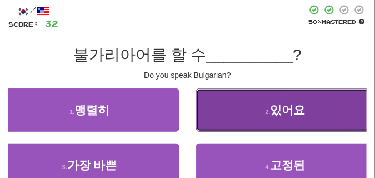
click at [232, 123] on button "2 . 있어요" at bounding box center [286, 109] width 180 height 43
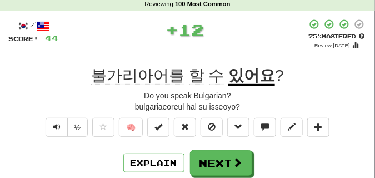
scroll to position [28, 0]
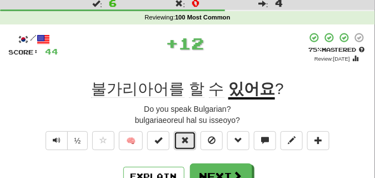
click at [188, 138] on span at bounding box center [185, 140] width 8 height 8
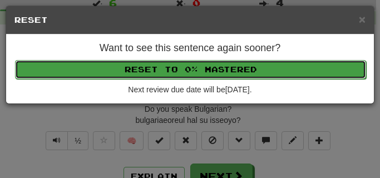
click at [187, 74] on button "Reset to 0% Mastered" at bounding box center [190, 69] width 351 height 19
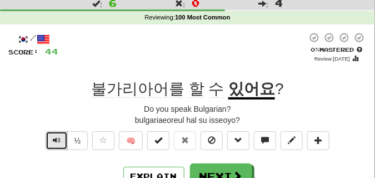
click at [50, 148] on button "Text-to-speech controls" at bounding box center [57, 140] width 22 height 19
click at [53, 136] on span "Text-to-speech controls" at bounding box center [57, 140] width 8 height 8
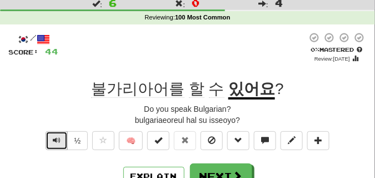
click at [59, 141] on span "Text-to-speech controls" at bounding box center [57, 140] width 8 height 8
click at [53, 138] on span "Text-to-speech controls" at bounding box center [57, 140] width 8 height 8
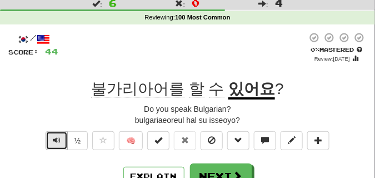
click at [53, 138] on span "Text-to-speech controls" at bounding box center [57, 140] width 8 height 8
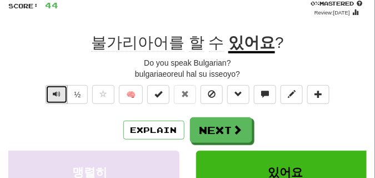
scroll to position [83, 0]
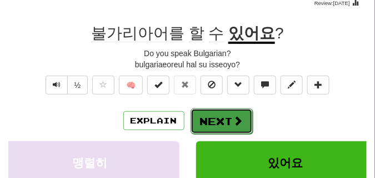
click at [211, 120] on button "Next" at bounding box center [222, 121] width 62 height 26
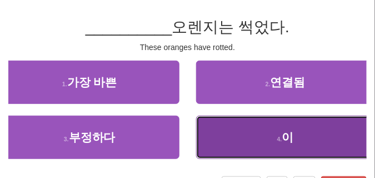
click at [265, 124] on button "4 . 이" at bounding box center [286, 137] width 180 height 43
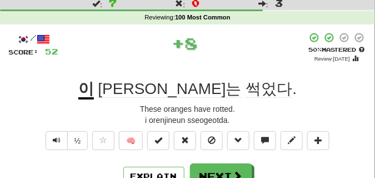
scroll to position [28, 0]
click at [51, 139] on button "Text-to-speech controls" at bounding box center [57, 140] width 22 height 19
click at [51, 138] on button "Text-to-speech controls" at bounding box center [57, 140] width 22 height 19
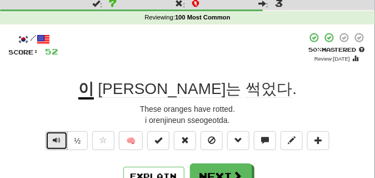
click at [51, 138] on button "Text-to-speech controls" at bounding box center [57, 140] width 22 height 19
click at [59, 140] on span "Text-to-speech controls" at bounding box center [57, 140] width 8 height 8
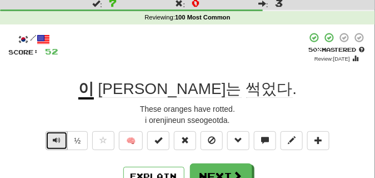
click at [59, 140] on span "Text-to-speech controls" at bounding box center [57, 140] width 8 height 8
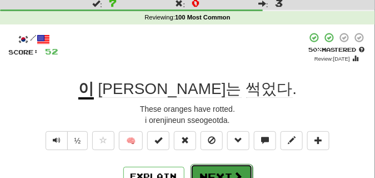
click at [221, 166] on button "Next" at bounding box center [222, 177] width 62 height 26
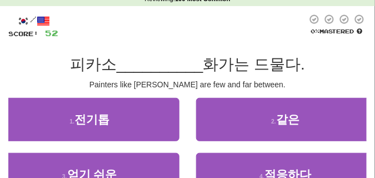
scroll to position [56, 0]
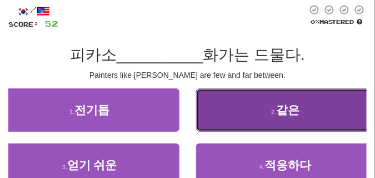
click at [251, 106] on button "2 . 같은" at bounding box center [286, 109] width 180 height 43
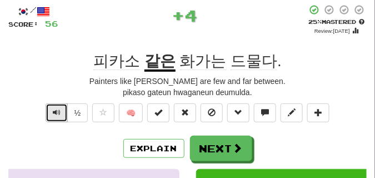
click at [54, 113] on span "Text-to-speech controls" at bounding box center [57, 112] width 8 height 8
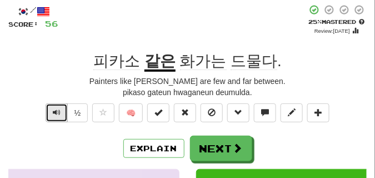
click at [53, 111] on span "Text-to-speech controls" at bounding box center [57, 112] width 8 height 8
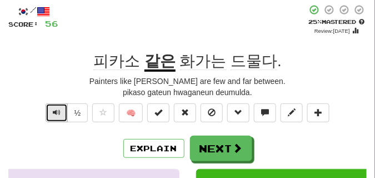
click at [53, 111] on span "Text-to-speech controls" at bounding box center [57, 112] width 8 height 8
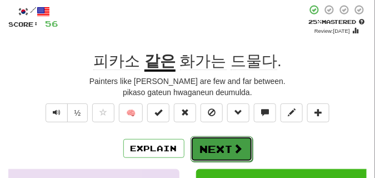
click at [212, 143] on button "Next" at bounding box center [222, 149] width 62 height 26
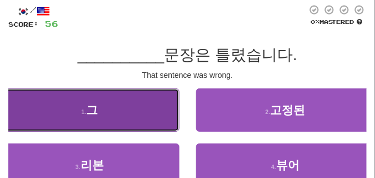
click at [172, 112] on button "1 . 그" at bounding box center [90, 109] width 180 height 43
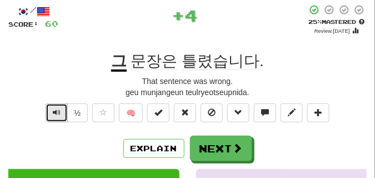
click at [55, 111] on span "Text-to-speech controls" at bounding box center [57, 112] width 8 height 8
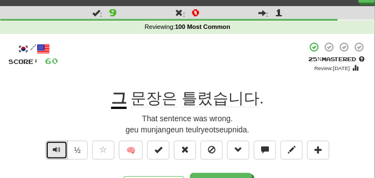
scroll to position [28, 0]
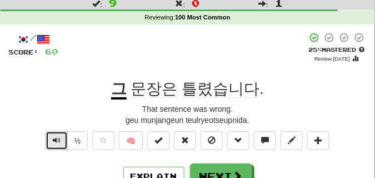
click at [59, 140] on span "Text-to-speech controls" at bounding box center [57, 140] width 8 height 8
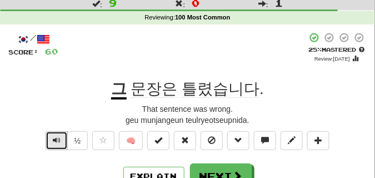
click at [59, 140] on span "Text-to-speech controls" at bounding box center [57, 140] width 8 height 8
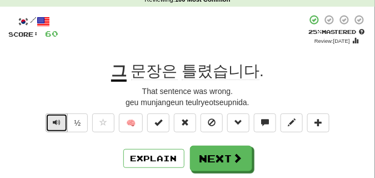
scroll to position [56, 0]
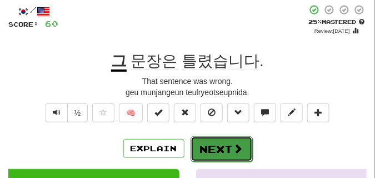
click at [208, 149] on button "Next" at bounding box center [222, 149] width 62 height 26
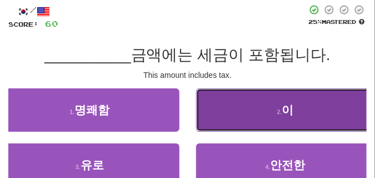
click at [249, 107] on button "2 . 이" at bounding box center [286, 109] width 180 height 43
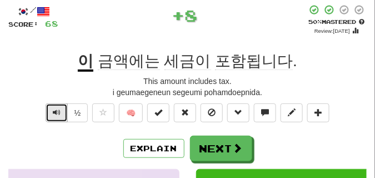
click at [57, 113] on span "Text-to-speech controls" at bounding box center [57, 112] width 8 height 8
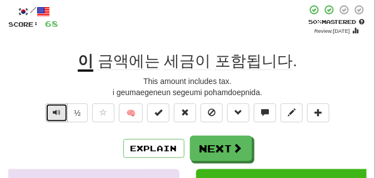
click at [57, 113] on span "Text-to-speech controls" at bounding box center [57, 112] width 8 height 8
click at [55, 106] on button "Text-to-speech controls" at bounding box center [57, 112] width 22 height 19
click at [53, 113] on span "Text-to-speech controls" at bounding box center [57, 112] width 8 height 8
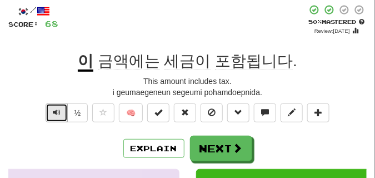
click at [53, 113] on span "Text-to-speech controls" at bounding box center [57, 112] width 8 height 8
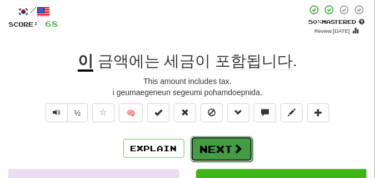
click at [220, 147] on button "Next" at bounding box center [222, 149] width 62 height 26
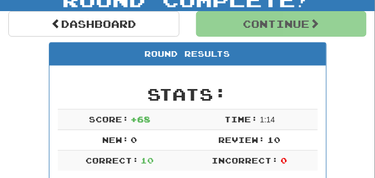
scroll to position [104, 0]
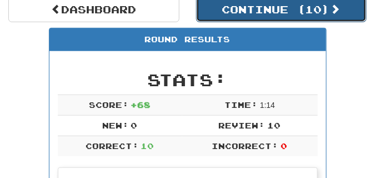
click at [250, 18] on button "Continue ( 10 )" at bounding box center [281, 10] width 171 height 26
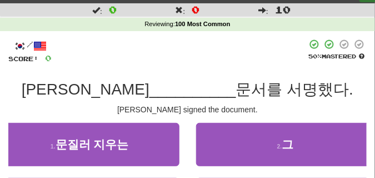
scroll to position [49, 0]
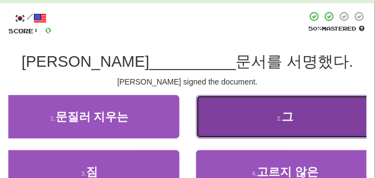
click at [254, 119] on button "2 . 그" at bounding box center [286, 116] width 180 height 43
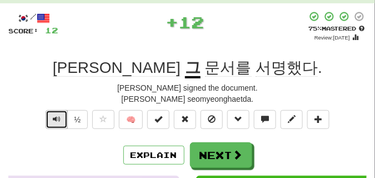
click at [51, 116] on button "Text-to-speech controls" at bounding box center [57, 119] width 22 height 19
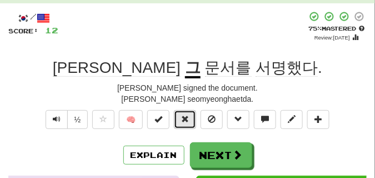
click at [186, 119] on span at bounding box center [185, 119] width 8 height 8
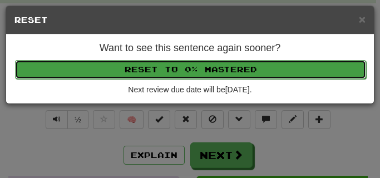
click at [184, 69] on button "Reset to 0% Mastered" at bounding box center [190, 69] width 351 height 19
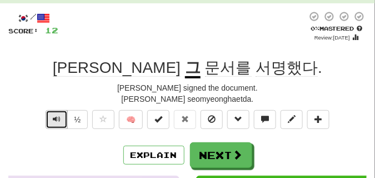
click at [55, 121] on span "Text-to-speech controls" at bounding box center [57, 119] width 8 height 8
click at [62, 118] on button "Text-to-speech controls" at bounding box center [57, 119] width 22 height 19
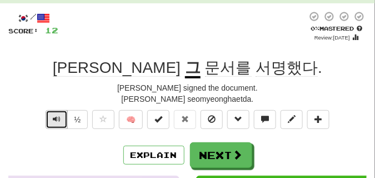
click at [62, 118] on button "Text-to-speech controls" at bounding box center [57, 119] width 22 height 19
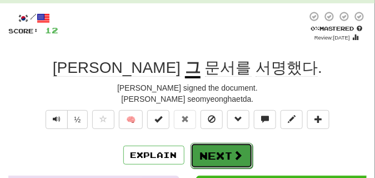
click at [213, 157] on button "Next" at bounding box center [222, 156] width 62 height 26
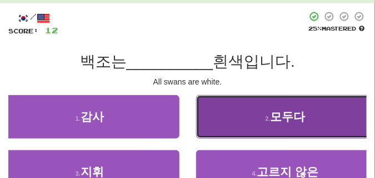
click at [236, 121] on button "2 . 모두다" at bounding box center [286, 116] width 180 height 43
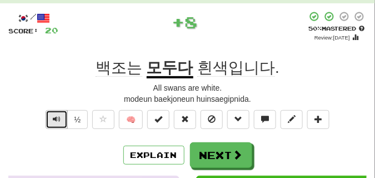
click at [62, 115] on button "Text-to-speech controls" at bounding box center [57, 119] width 22 height 19
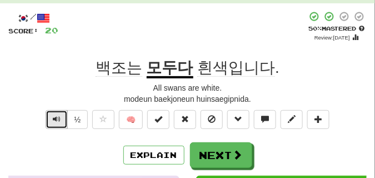
click at [58, 122] on span "Text-to-speech controls" at bounding box center [57, 119] width 8 height 8
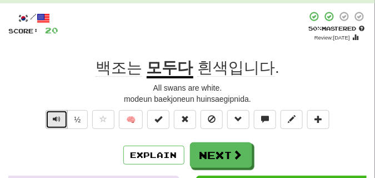
click at [56, 117] on span "Text-to-speech controls" at bounding box center [57, 119] width 8 height 8
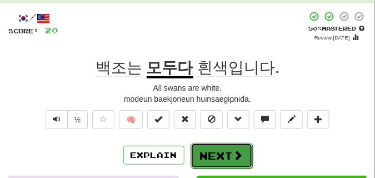
click at [240, 151] on span at bounding box center [238, 155] width 10 height 10
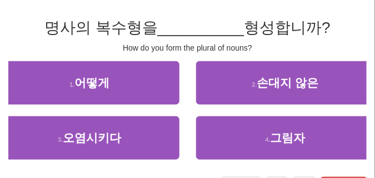
scroll to position [83, 0]
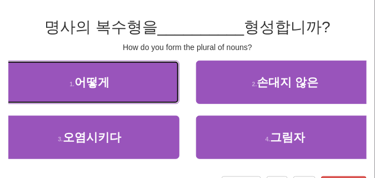
click at [73, 95] on button "1 . 어떻게" at bounding box center [90, 82] width 180 height 43
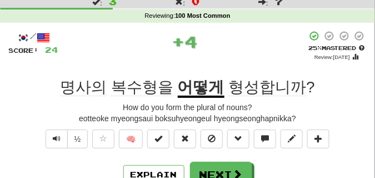
scroll to position [28, 0]
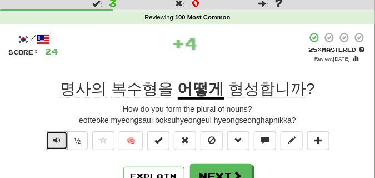
click at [62, 138] on button "Text-to-speech controls" at bounding box center [57, 140] width 22 height 19
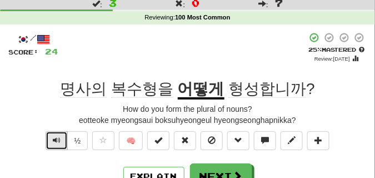
click at [62, 138] on button "Text-to-speech controls" at bounding box center [57, 140] width 22 height 19
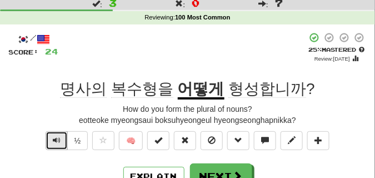
click at [62, 138] on button "Text-to-speech controls" at bounding box center [57, 140] width 22 height 19
click at [53, 139] on span "Text-to-speech controls" at bounding box center [57, 140] width 8 height 8
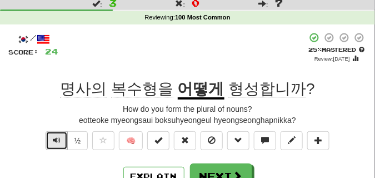
click at [53, 139] on span "Text-to-speech controls" at bounding box center [57, 140] width 8 height 8
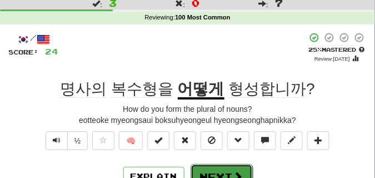
click at [225, 172] on button "Next" at bounding box center [222, 177] width 62 height 26
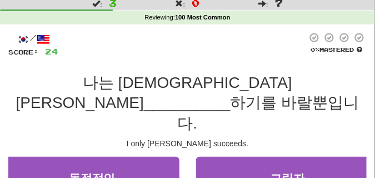
scroll to position [56, 0]
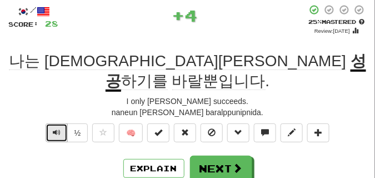
click at [57, 128] on span "Text-to-speech controls" at bounding box center [57, 132] width 8 height 8
click at [56, 128] on span "Text-to-speech controls" at bounding box center [57, 132] width 8 height 8
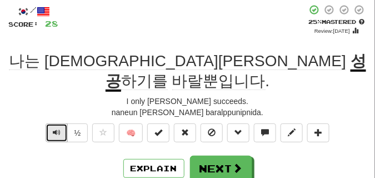
click at [56, 128] on span "Text-to-speech controls" at bounding box center [57, 132] width 8 height 8
click at [58, 128] on span "Text-to-speech controls" at bounding box center [57, 132] width 8 height 8
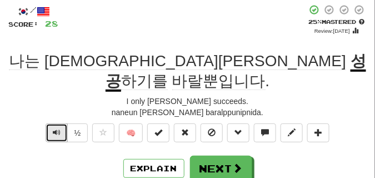
click at [58, 128] on span "Text-to-speech controls" at bounding box center [57, 132] width 8 height 8
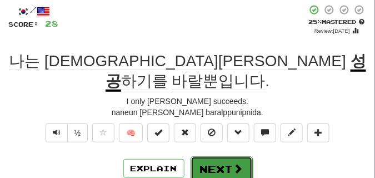
click at [235, 156] on button "Next" at bounding box center [222, 169] width 62 height 26
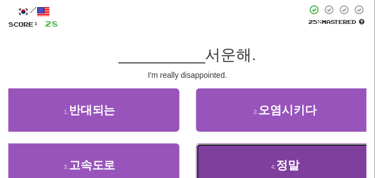
click at [262, 160] on button "4 . 정말" at bounding box center [286, 164] width 180 height 43
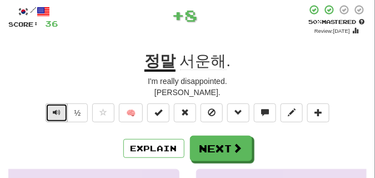
click at [58, 109] on span "Text-to-speech controls" at bounding box center [57, 112] width 8 height 8
click at [58, 113] on span "Text-to-speech controls" at bounding box center [57, 112] width 8 height 8
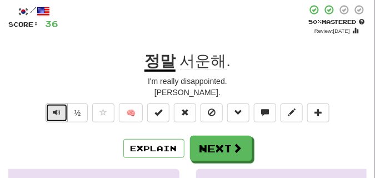
click at [53, 107] on button "Text-to-speech controls" at bounding box center [57, 112] width 22 height 19
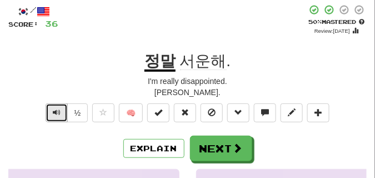
click at [53, 107] on button "Text-to-speech controls" at bounding box center [57, 112] width 22 height 19
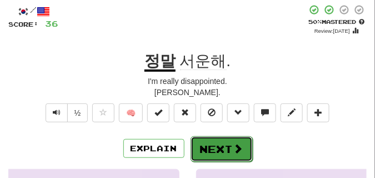
click at [206, 142] on button "Next" at bounding box center [222, 149] width 62 height 26
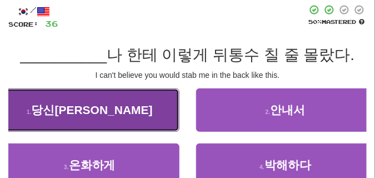
click at [84, 102] on button "1 . 당신이" at bounding box center [90, 109] width 180 height 43
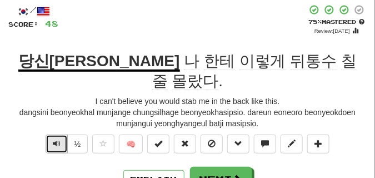
click at [56, 139] on span "Text-to-speech controls" at bounding box center [57, 143] width 8 height 8
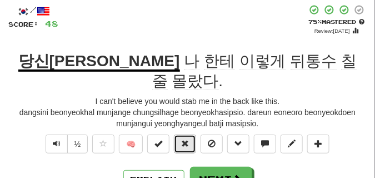
click at [185, 139] on span at bounding box center [185, 143] width 8 height 8
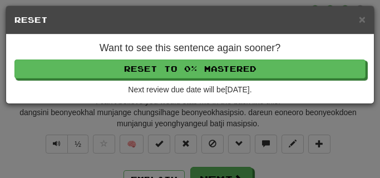
click at [173, 81] on div "Want to see this sentence again sooner? Reset to 0% Mastered Next review due da…" at bounding box center [189, 68] width 367 height 69
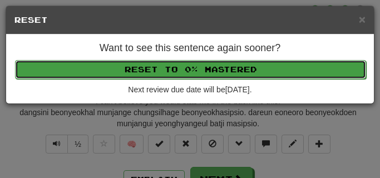
click at [170, 77] on button "Reset to 0% Mastered" at bounding box center [190, 69] width 351 height 19
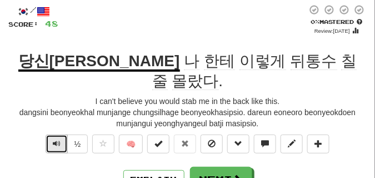
click at [53, 139] on span "Text-to-speech controls" at bounding box center [57, 143] width 8 height 8
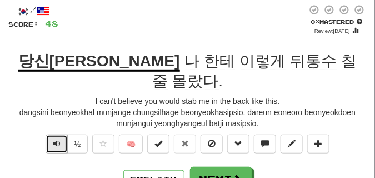
click at [53, 139] on span "Text-to-speech controls" at bounding box center [57, 143] width 8 height 8
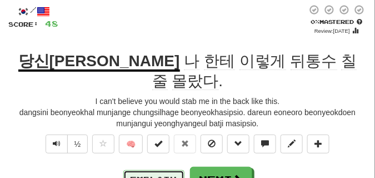
click at [147, 170] on button "Explain" at bounding box center [153, 179] width 61 height 19
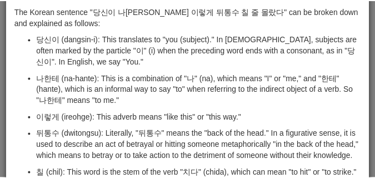
scroll to position [0, 0]
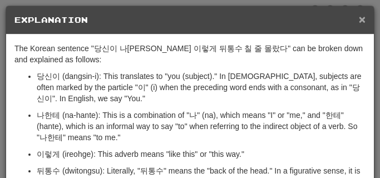
click at [358, 17] on span "×" at bounding box center [361, 19] width 7 height 13
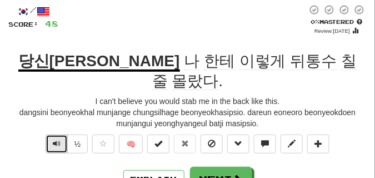
click at [51, 134] on button "Text-to-speech controls" at bounding box center [57, 143] width 22 height 19
click at [48, 134] on button "Text-to-speech controls" at bounding box center [57, 143] width 22 height 19
click at [58, 139] on span "Text-to-speech controls" at bounding box center [57, 143] width 8 height 8
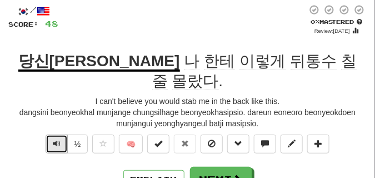
click at [58, 139] on span "Text-to-speech controls" at bounding box center [57, 143] width 8 height 8
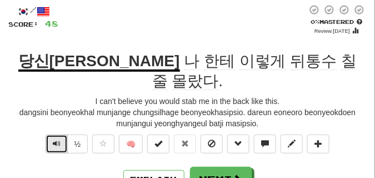
click at [58, 139] on span "Text-to-speech controls" at bounding box center [57, 143] width 8 height 8
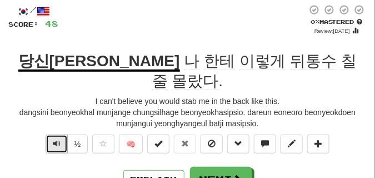
click at [58, 139] on span "Text-to-speech controls" at bounding box center [57, 143] width 8 height 8
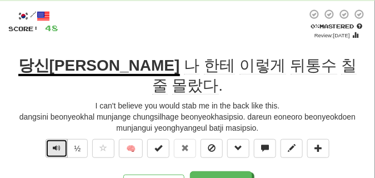
scroll to position [83, 0]
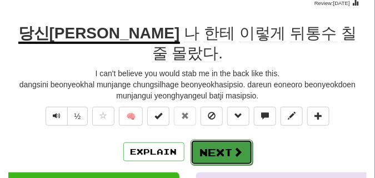
click at [206, 139] on button "Next" at bounding box center [222, 152] width 62 height 26
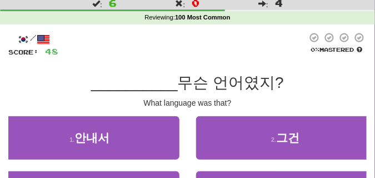
scroll to position [56, 0]
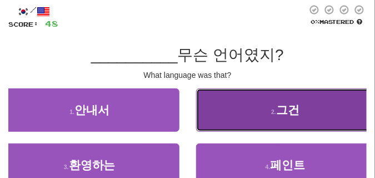
click at [228, 112] on button "2 . 그건" at bounding box center [286, 109] width 180 height 43
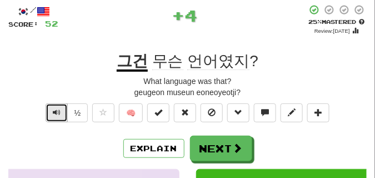
click at [61, 109] on button "Text-to-speech controls" at bounding box center [57, 112] width 22 height 19
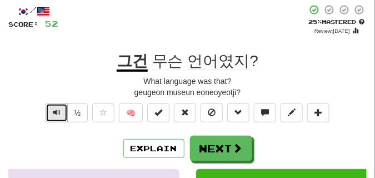
click at [56, 112] on span "Text-to-speech controls" at bounding box center [57, 112] width 8 height 8
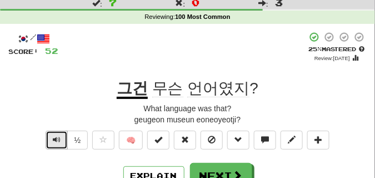
scroll to position [0, 0]
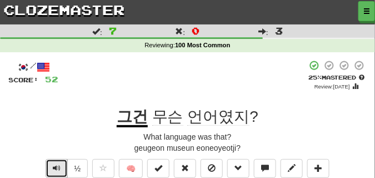
click at [53, 165] on span "Text-to-speech controls" at bounding box center [57, 168] width 8 height 8
click at [53, 164] on span "Text-to-speech controls" at bounding box center [57, 168] width 8 height 8
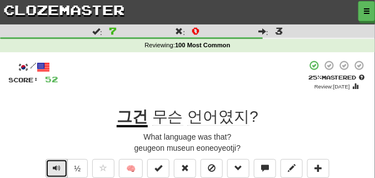
click at [53, 164] on span "Text-to-speech controls" at bounding box center [57, 168] width 8 height 8
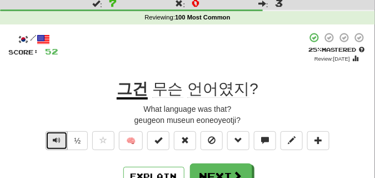
click at [56, 133] on button "Text-to-speech controls" at bounding box center [57, 140] width 22 height 19
click at [56, 143] on span "Text-to-speech controls" at bounding box center [57, 140] width 8 height 8
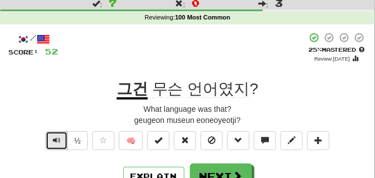
click at [56, 143] on span "Text-to-speech controls" at bounding box center [57, 140] width 8 height 8
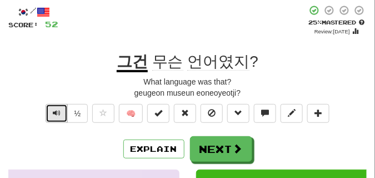
scroll to position [56, 0]
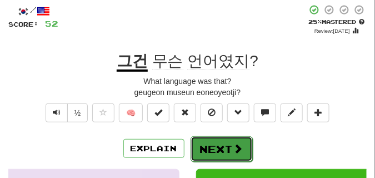
click at [198, 148] on button "Next" at bounding box center [222, 149] width 62 height 26
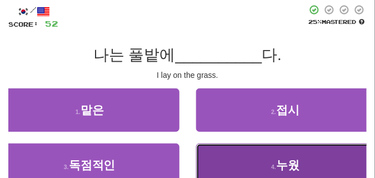
click at [255, 163] on button "4 . 누웠" at bounding box center [286, 164] width 180 height 43
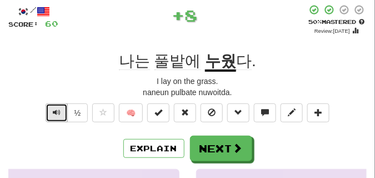
click at [56, 116] on span "Text-to-speech controls" at bounding box center [57, 112] width 8 height 8
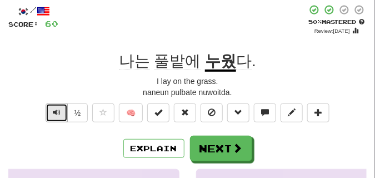
click at [53, 114] on span "Text-to-speech controls" at bounding box center [57, 112] width 8 height 8
click at [57, 110] on span "Text-to-speech controls" at bounding box center [57, 112] width 8 height 8
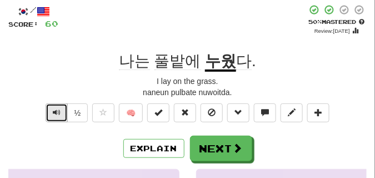
click at [57, 110] on span "Text-to-speech controls" at bounding box center [57, 112] width 8 height 8
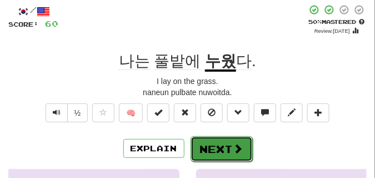
click at [217, 138] on button "Next" at bounding box center [222, 149] width 62 height 26
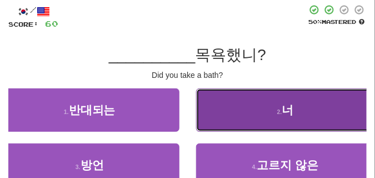
click at [247, 107] on button "2 . 너" at bounding box center [286, 109] width 180 height 43
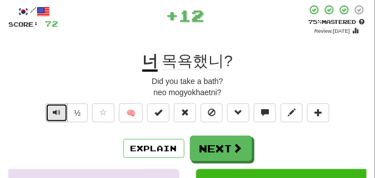
click at [61, 113] on button "Text-to-speech controls" at bounding box center [57, 112] width 22 height 19
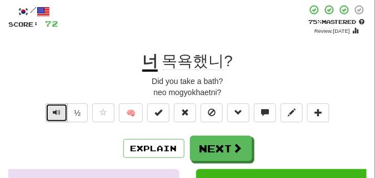
click at [61, 113] on button "Text-to-speech controls" at bounding box center [57, 112] width 22 height 19
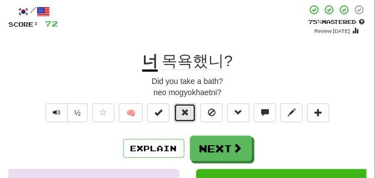
click at [186, 114] on span at bounding box center [185, 112] width 8 height 8
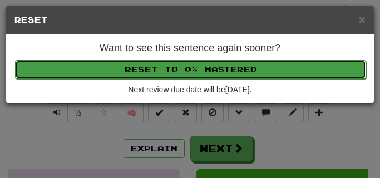
click at [179, 68] on button "Reset to 0% Mastered" at bounding box center [190, 69] width 351 height 19
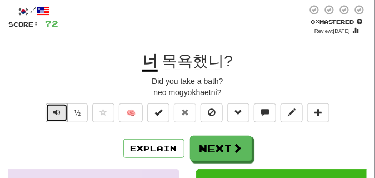
click at [62, 112] on button "Text-to-speech controls" at bounding box center [57, 112] width 22 height 19
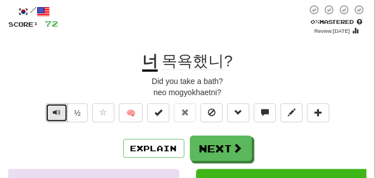
click at [62, 112] on button "Text-to-speech controls" at bounding box center [57, 112] width 22 height 19
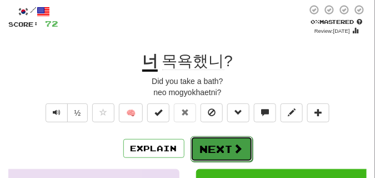
click at [226, 143] on button "Next" at bounding box center [222, 149] width 62 height 26
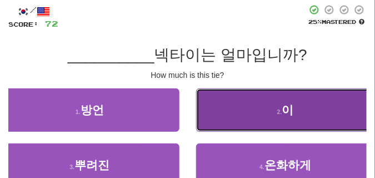
click at [240, 118] on button "2 . 이" at bounding box center [286, 109] width 180 height 43
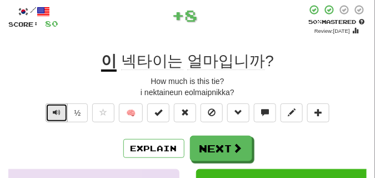
click at [53, 112] on span "Text-to-speech controls" at bounding box center [57, 112] width 8 height 8
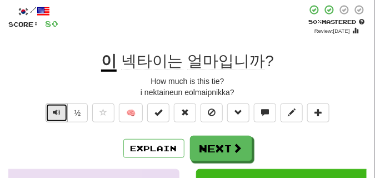
click at [53, 112] on span "Text-to-speech controls" at bounding box center [57, 112] width 8 height 8
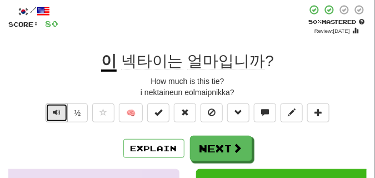
click at [53, 112] on span "Text-to-speech controls" at bounding box center [57, 112] width 8 height 8
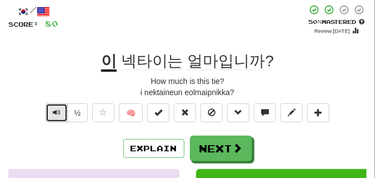
click at [53, 112] on span "Text-to-speech controls" at bounding box center [57, 112] width 8 height 8
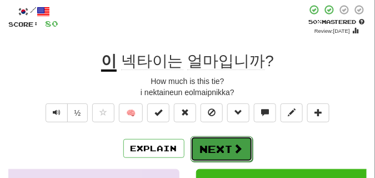
click at [226, 141] on button "Next" at bounding box center [222, 149] width 62 height 26
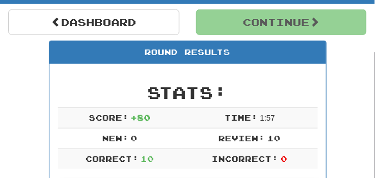
scroll to position [104, 0]
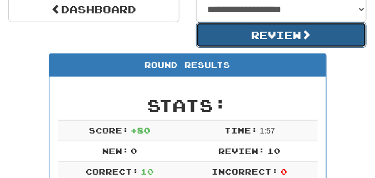
click at [249, 40] on button "Review" at bounding box center [281, 35] width 171 height 26
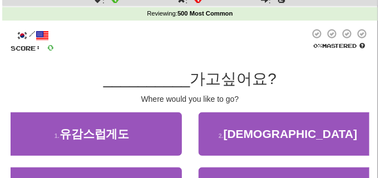
scroll to position [56, 0]
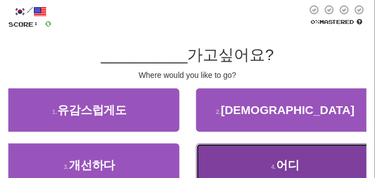
click at [236, 166] on button "4 . 어디" at bounding box center [286, 164] width 180 height 43
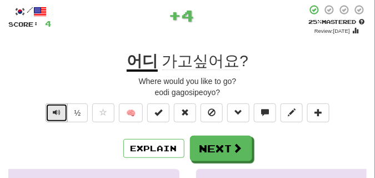
click at [62, 109] on button "Text-to-speech controls" at bounding box center [57, 112] width 22 height 19
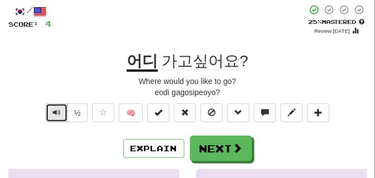
click at [62, 109] on button "Text-to-speech controls" at bounding box center [57, 112] width 22 height 19
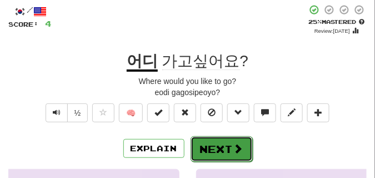
click at [208, 138] on button "Next" at bounding box center [222, 149] width 62 height 26
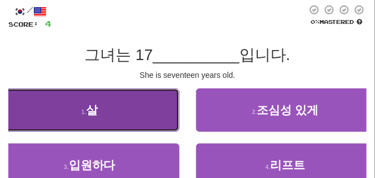
click at [114, 109] on button "1 . 살" at bounding box center [90, 109] width 180 height 43
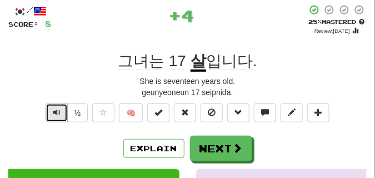
click at [53, 111] on span "Text-to-speech controls" at bounding box center [57, 112] width 8 height 8
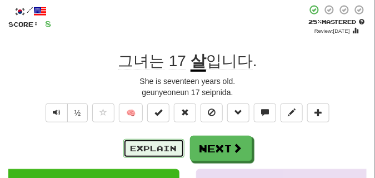
click at [157, 143] on button "Explain" at bounding box center [153, 148] width 61 height 19
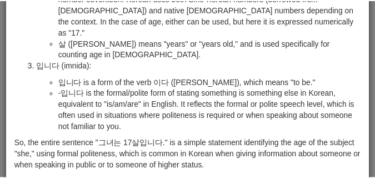
scroll to position [204, 0]
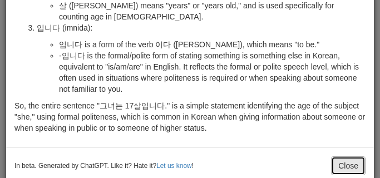
click at [354, 156] on button "Close" at bounding box center [348, 165] width 34 height 19
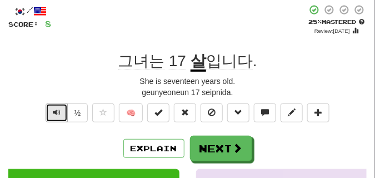
click at [58, 109] on span "Text-to-speech controls" at bounding box center [57, 112] width 8 height 8
